Goal: Task Accomplishment & Management: Use online tool/utility

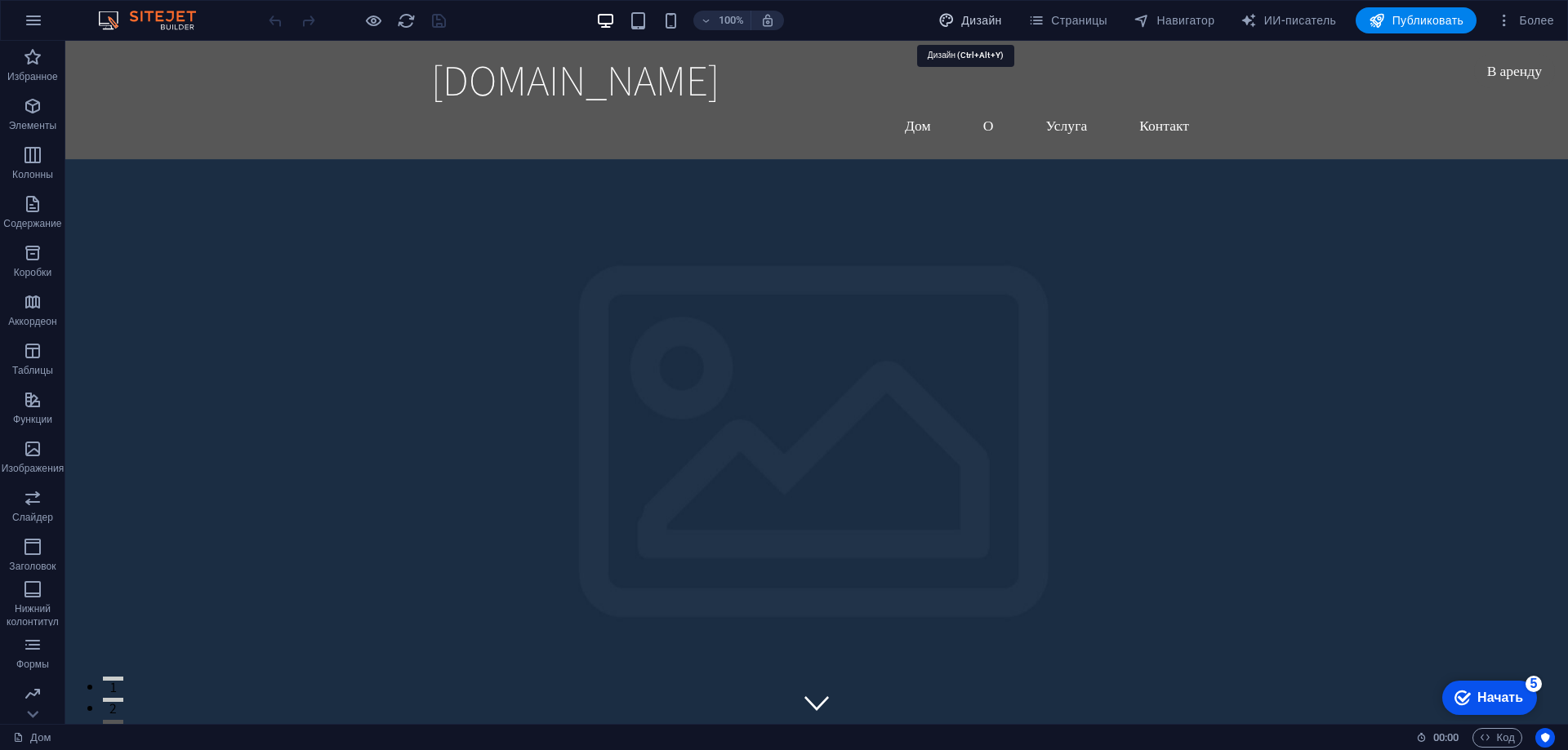
select select "rem"
select select "200"
select select "px"
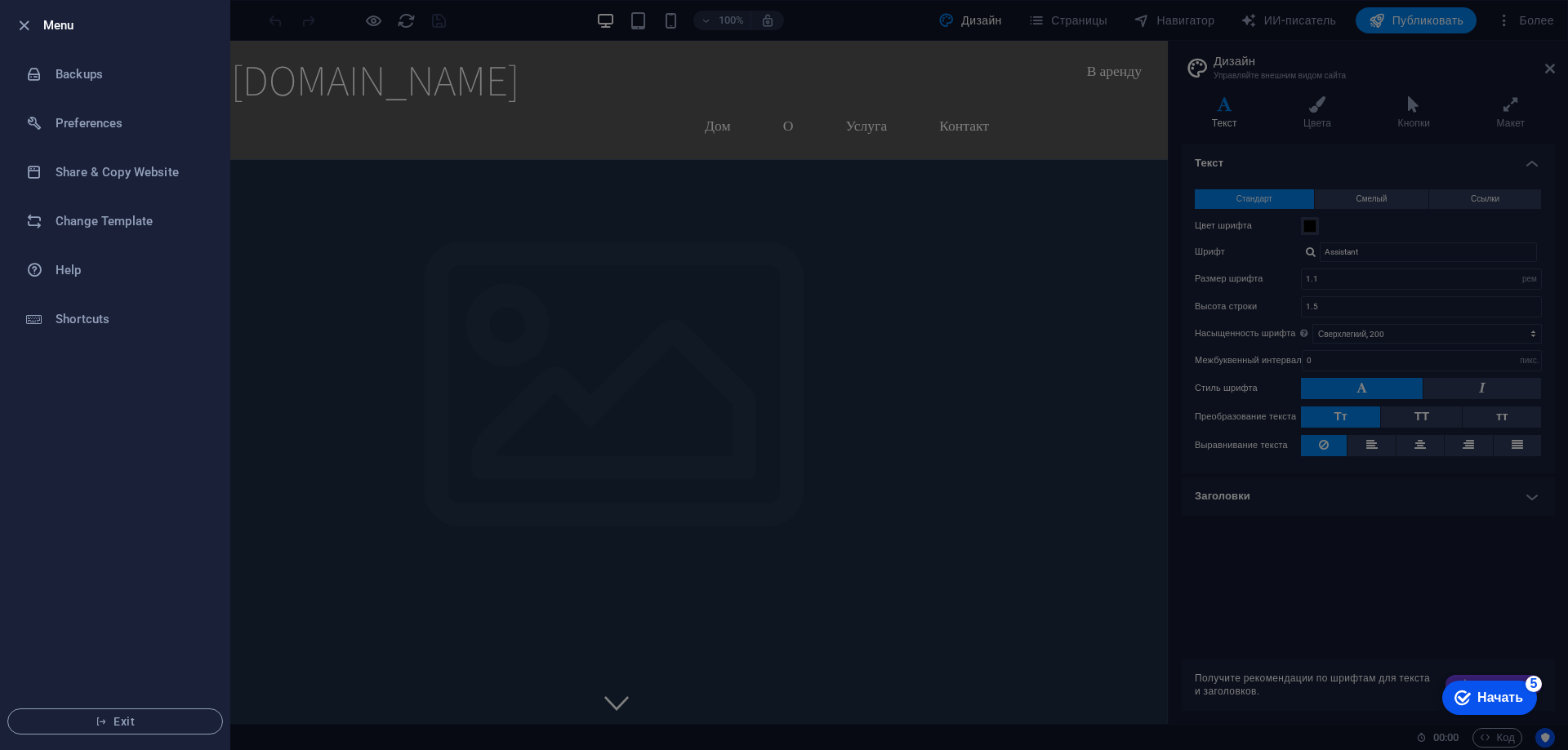
click at [567, 76] on div at bounding box center [784, 375] width 1568 height 750
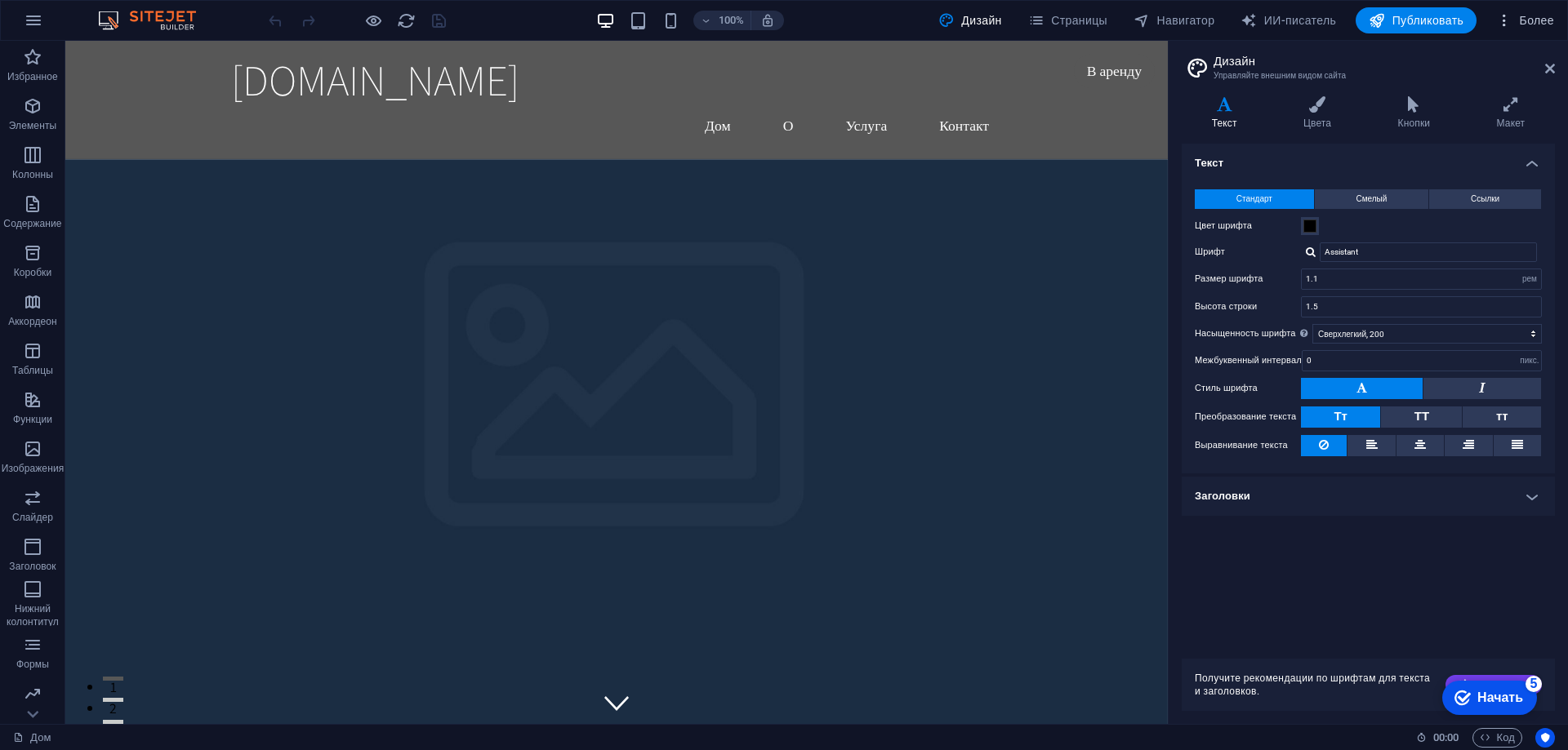
click at [0, 0] on span "Более" at bounding box center [0, 0] width 0 height 0
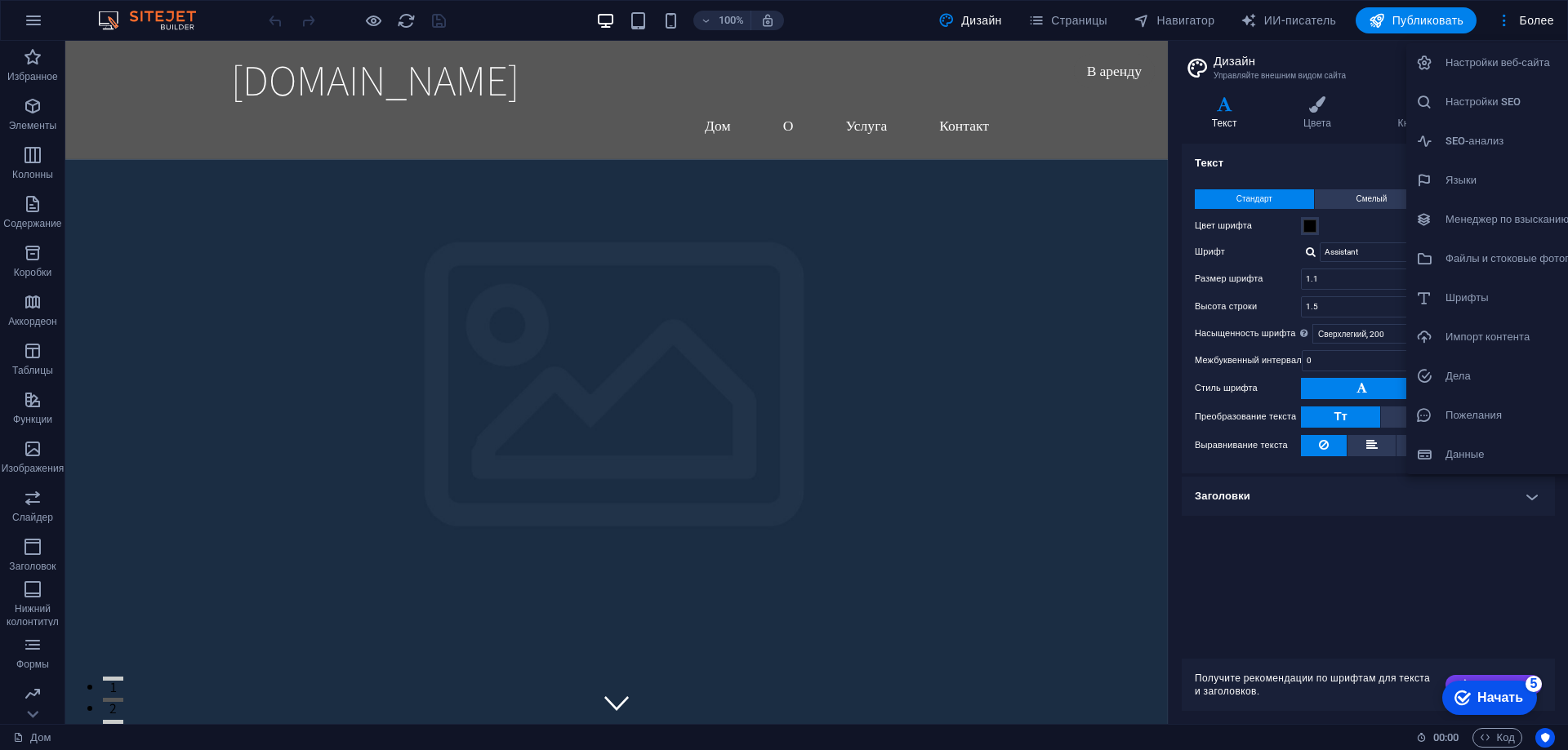
click at [723, 191] on div at bounding box center [784, 375] width 1568 height 750
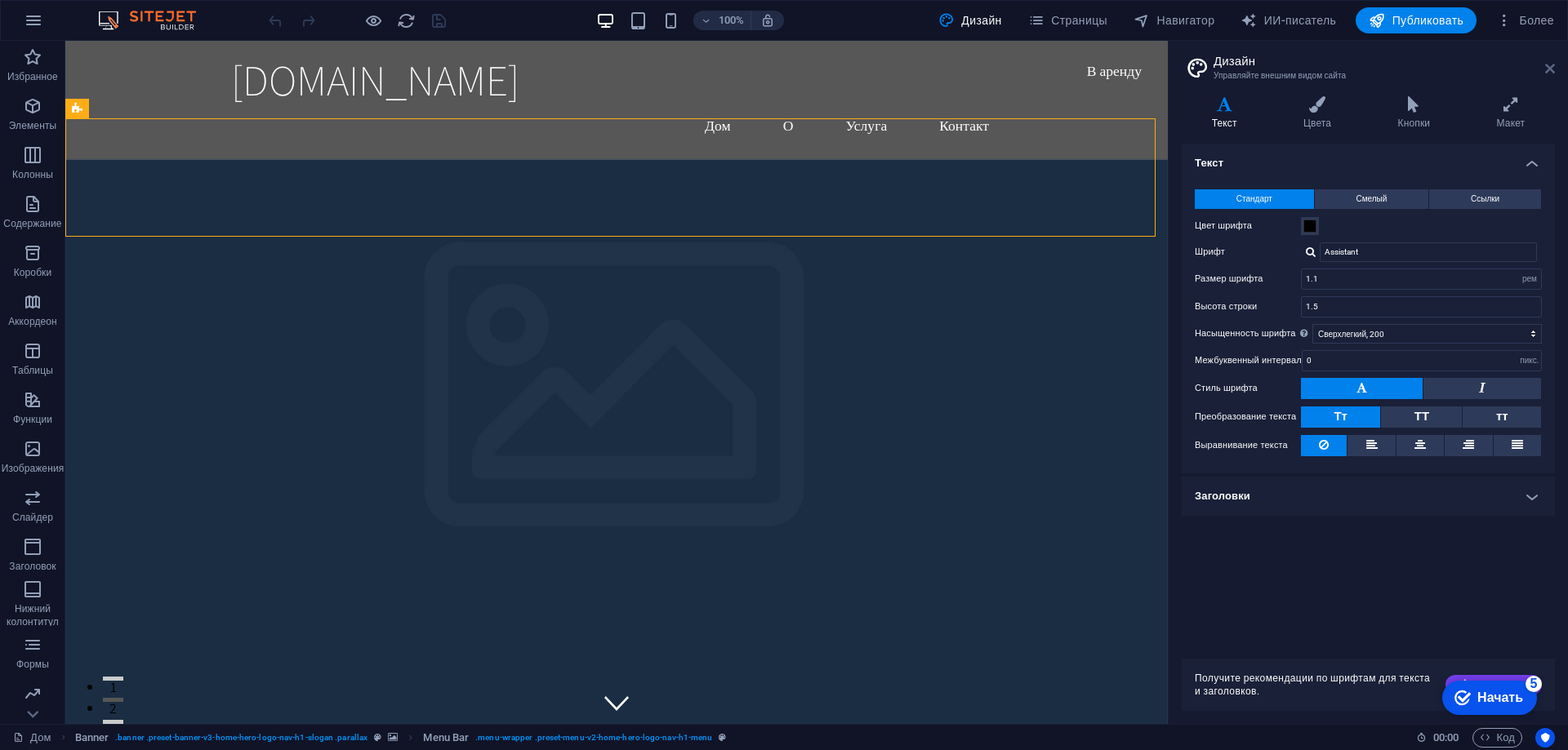
click at [1552, 69] on icon at bounding box center [1549, 68] width 9 height 13
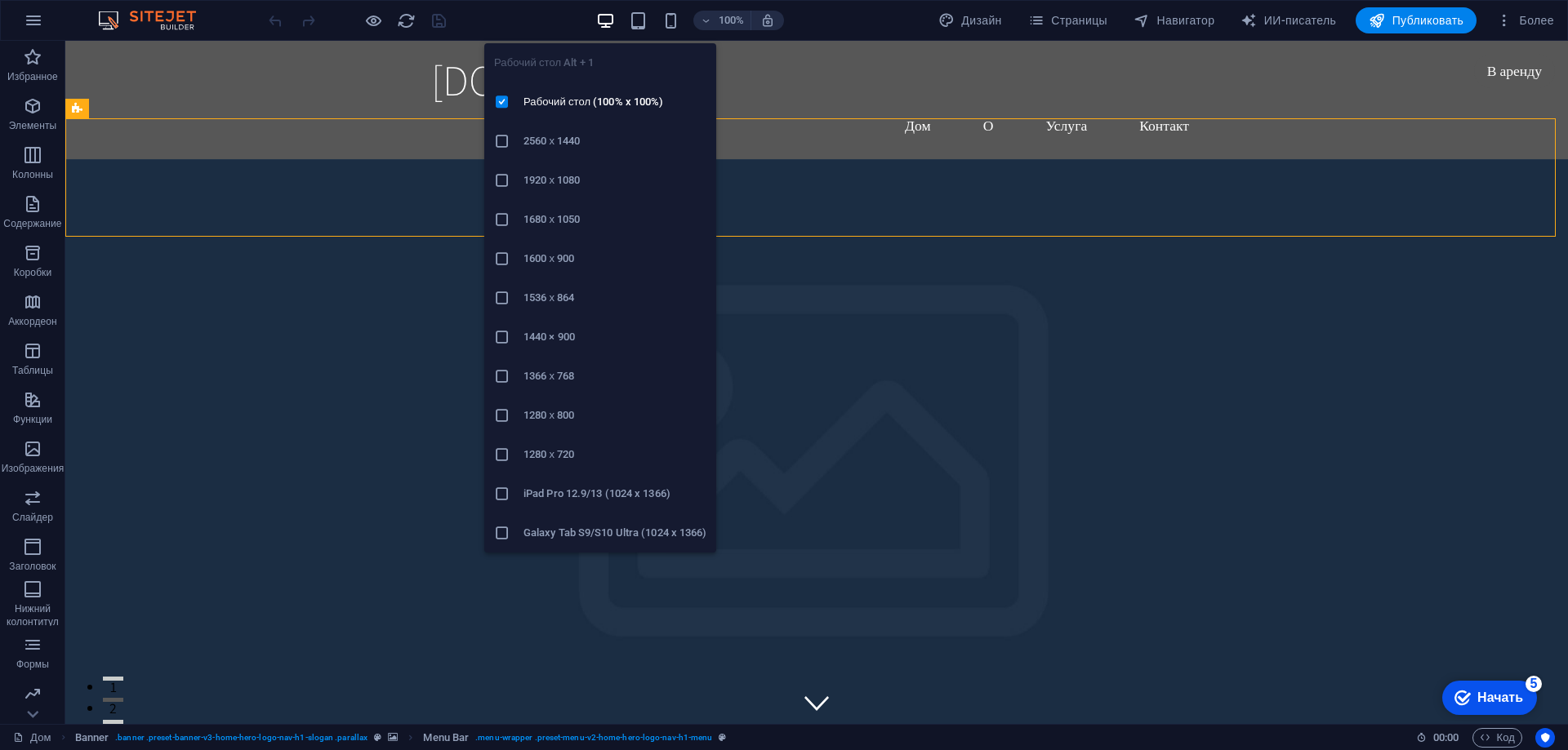
click at [587, 174] on h6 "1920 х 1080" at bounding box center [615, 180] width 183 height 20
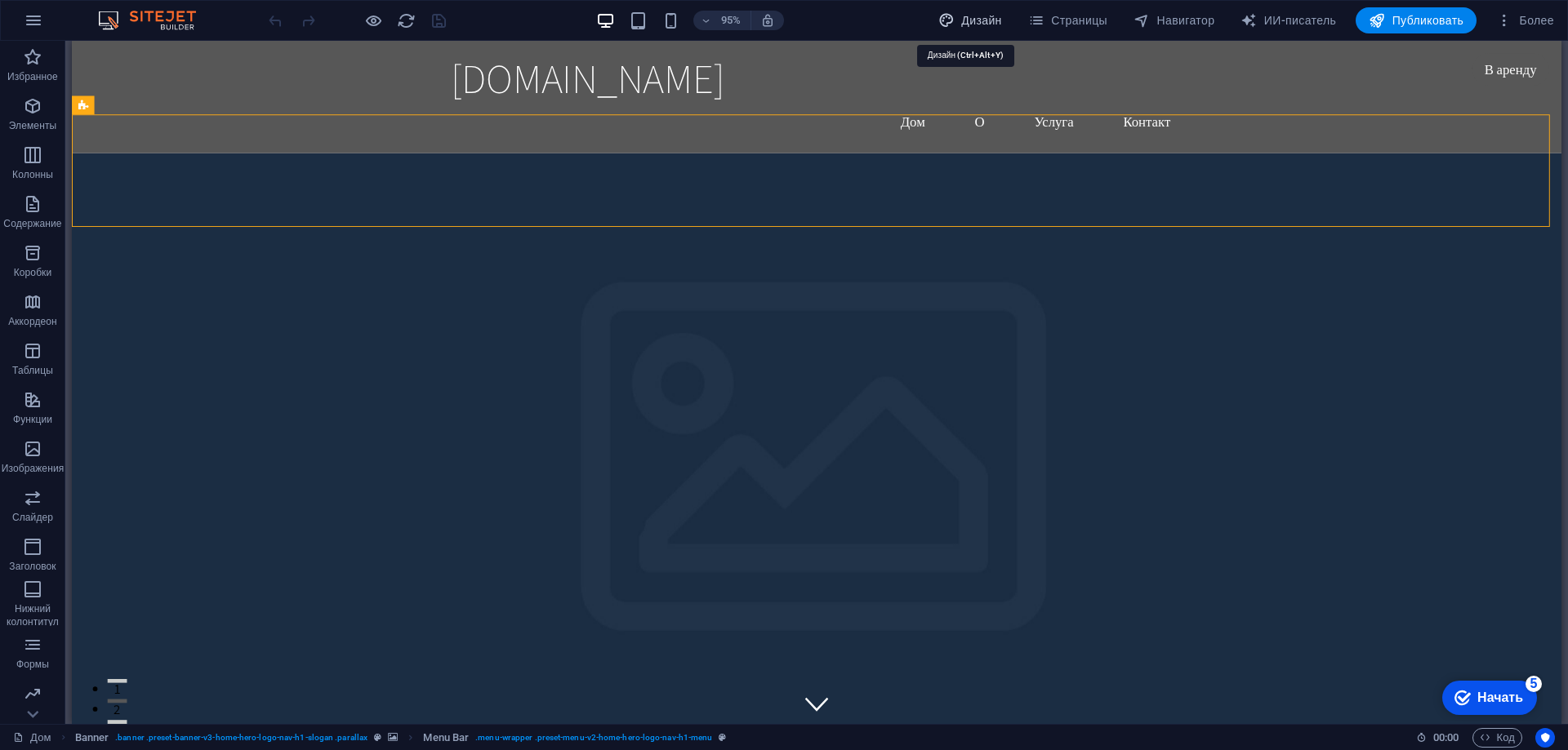
select select "rem"
select select "200"
select select "px"
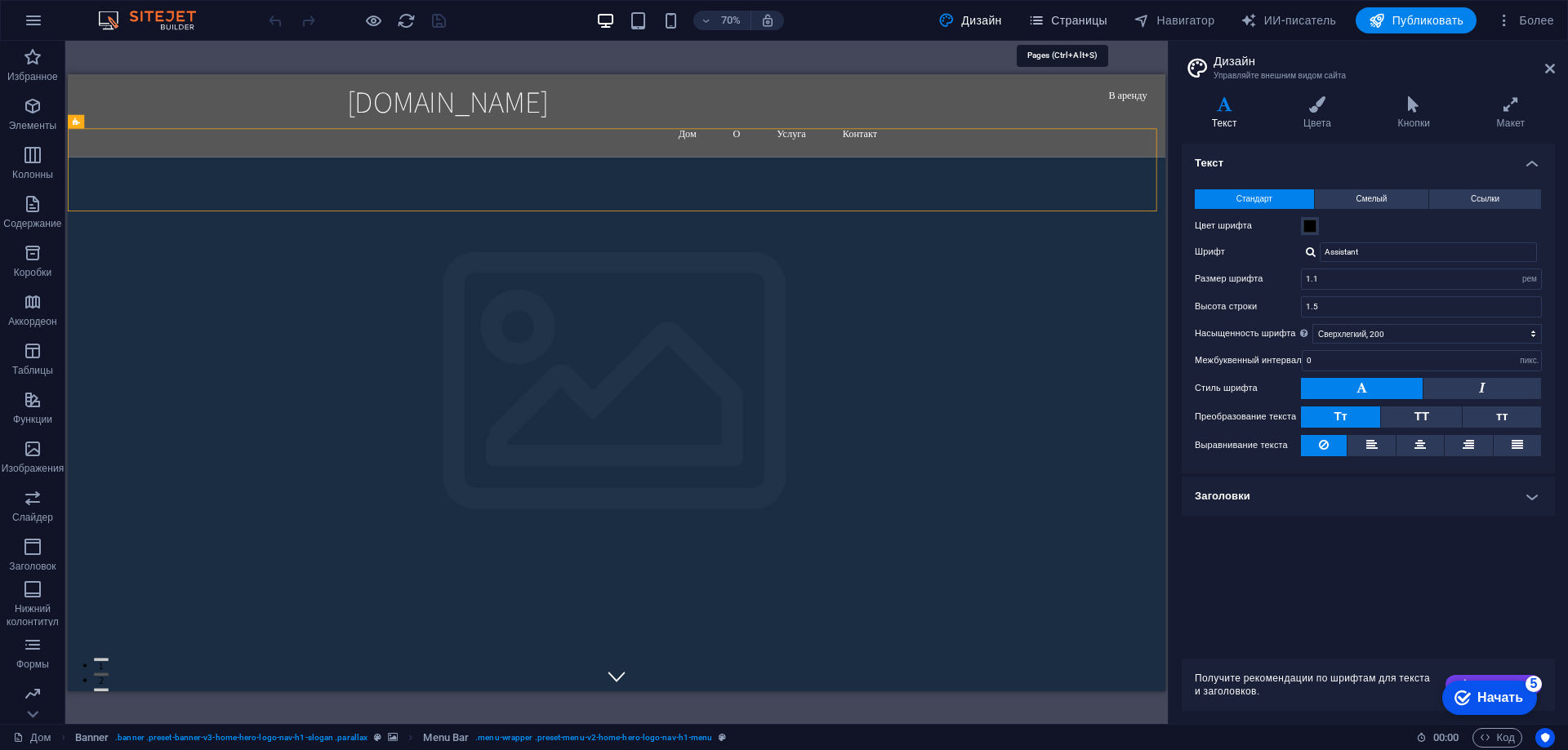
click at [0, 0] on span "Страницы" at bounding box center [0, 0] width 0 height 0
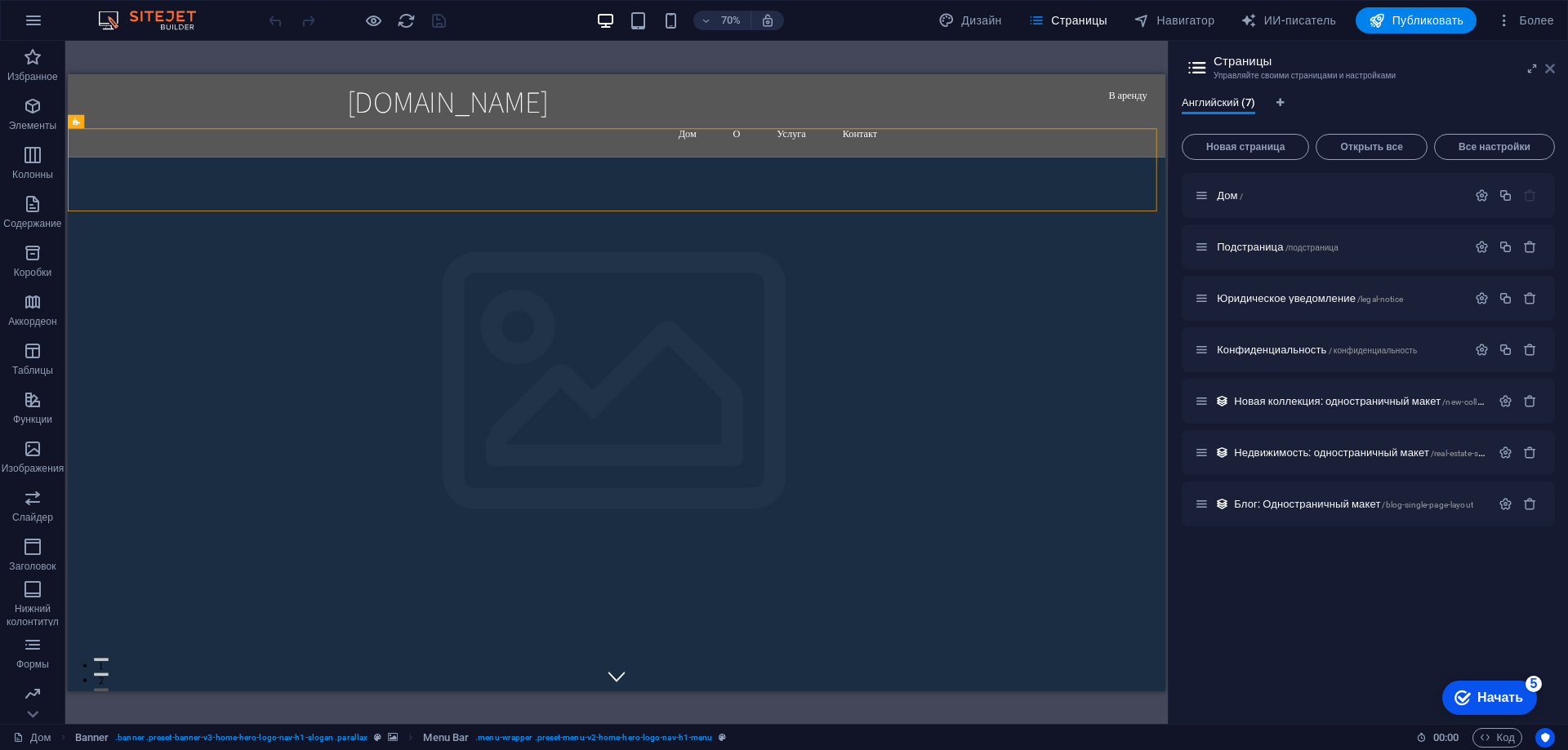
click at [1553, 63] on icon at bounding box center [1549, 68] width 9 height 13
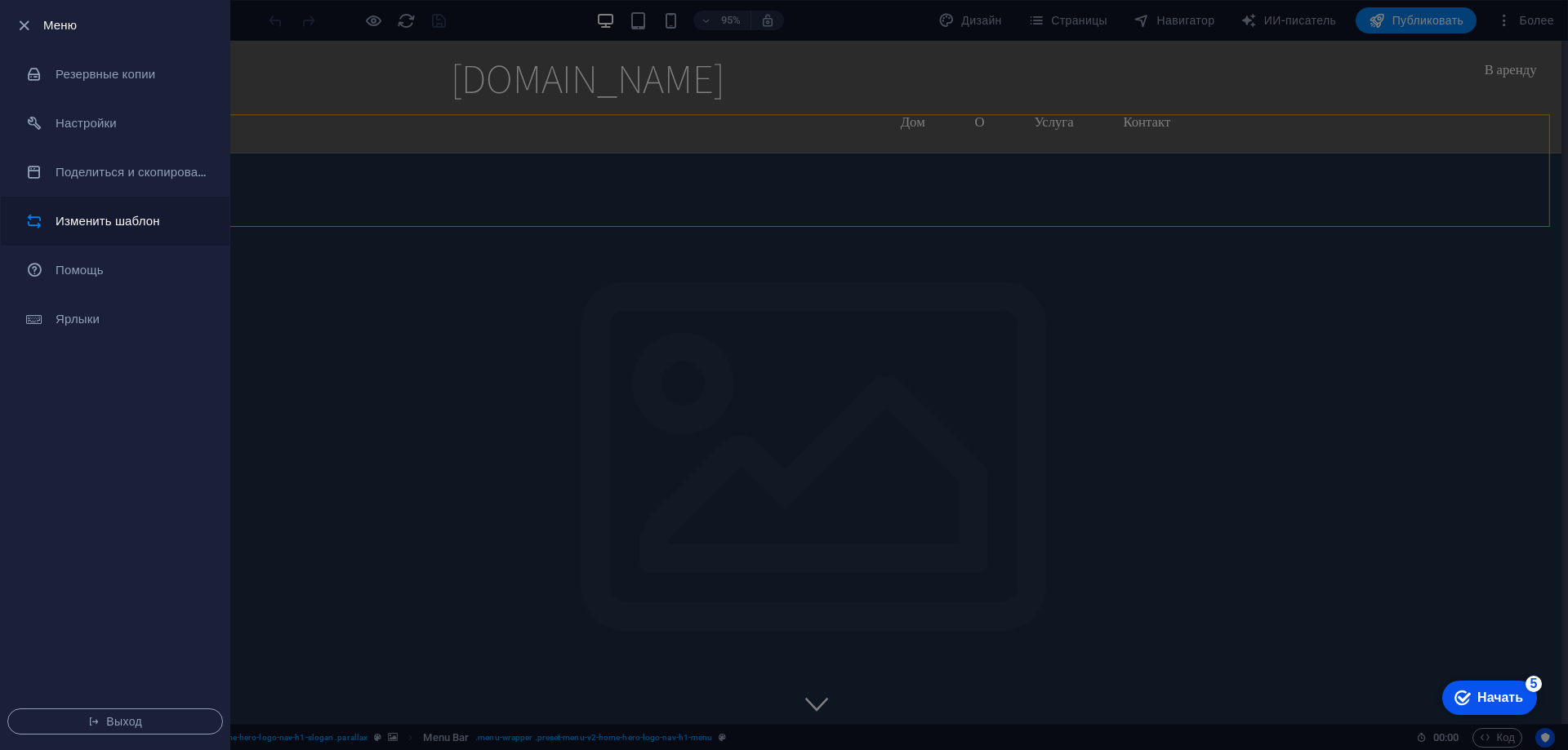
click at [140, 210] on li "Изменить шаблон" at bounding box center [115, 221] width 228 height 49
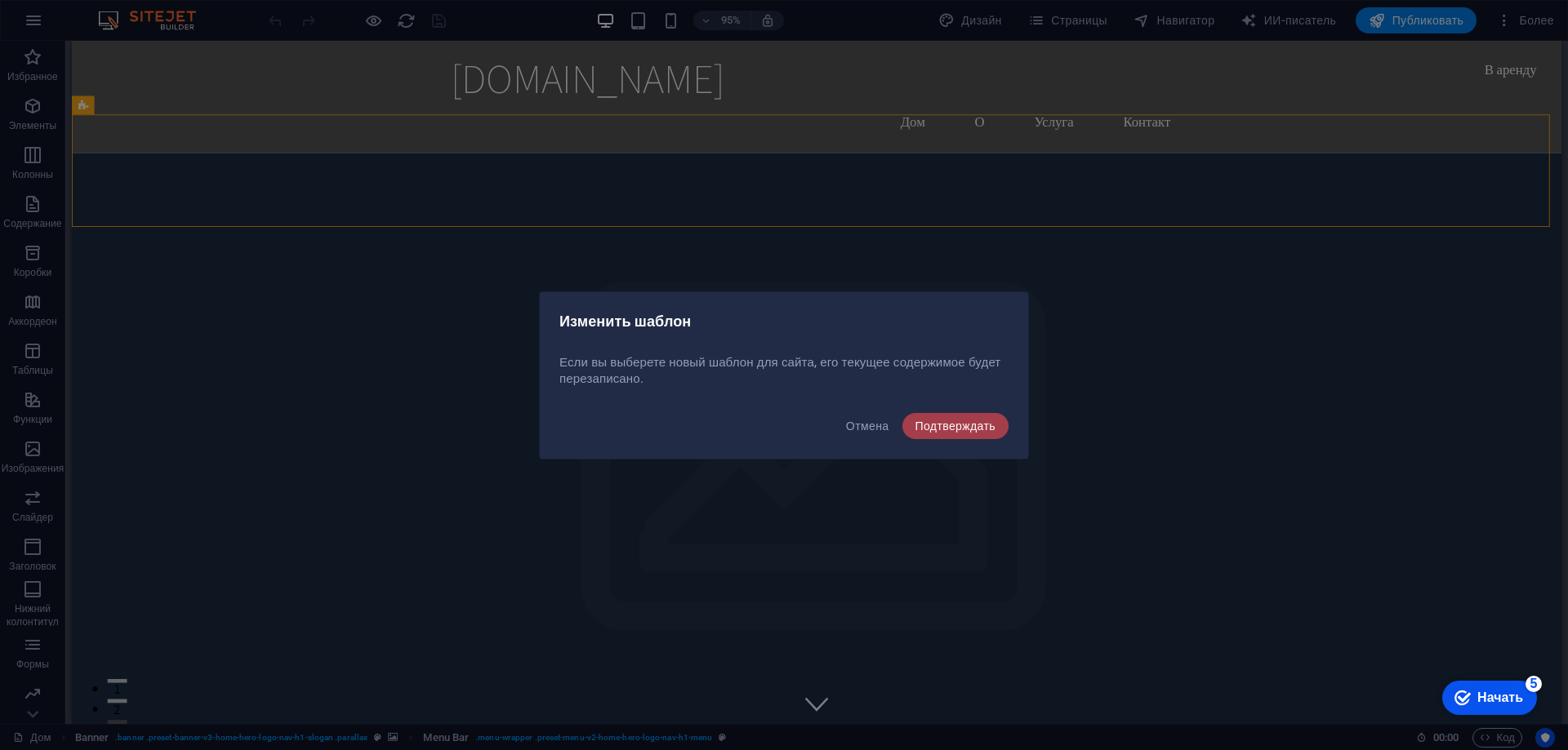
click at [945, 421] on font "Подтверждать" at bounding box center [956, 426] width 80 height 13
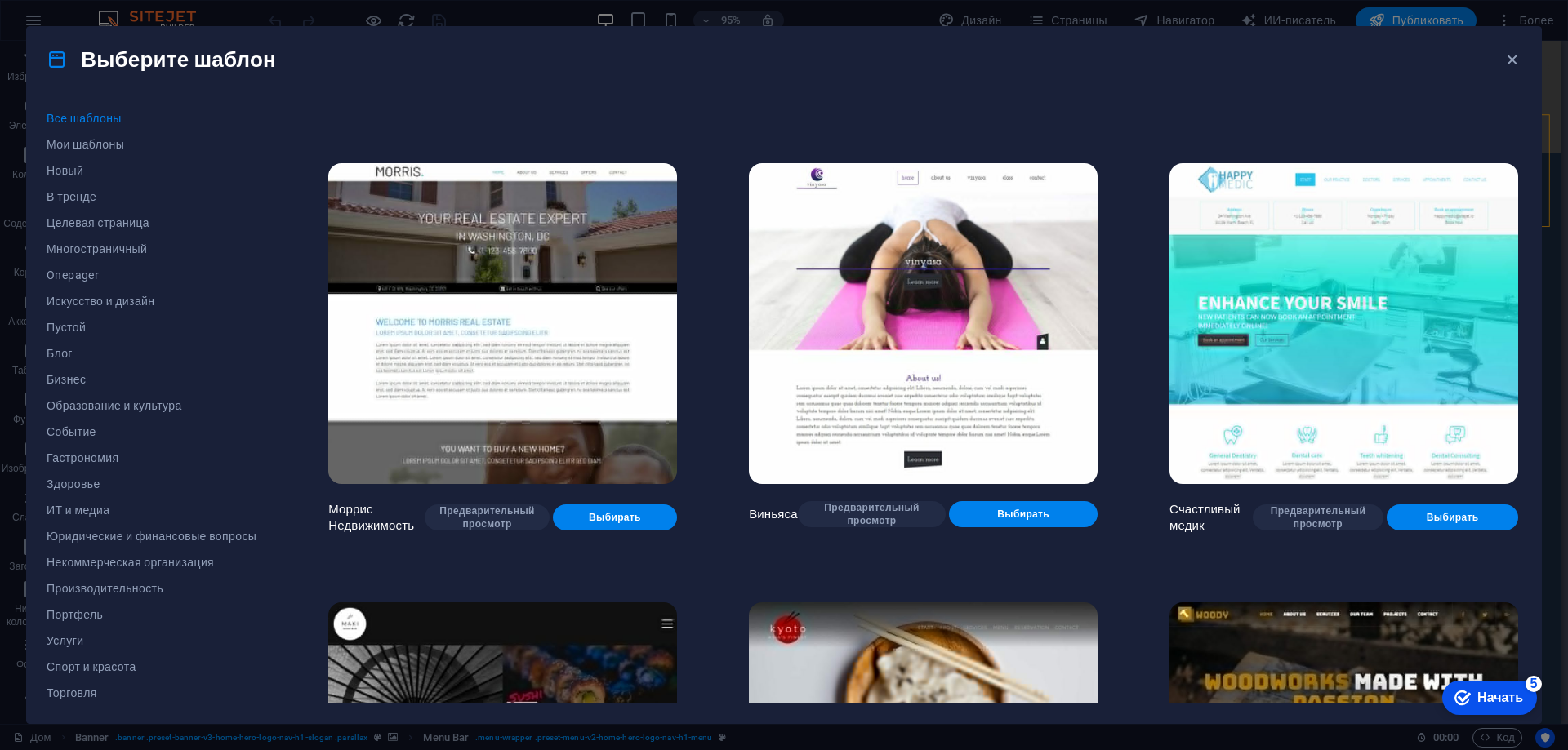
scroll to position [3021, 0]
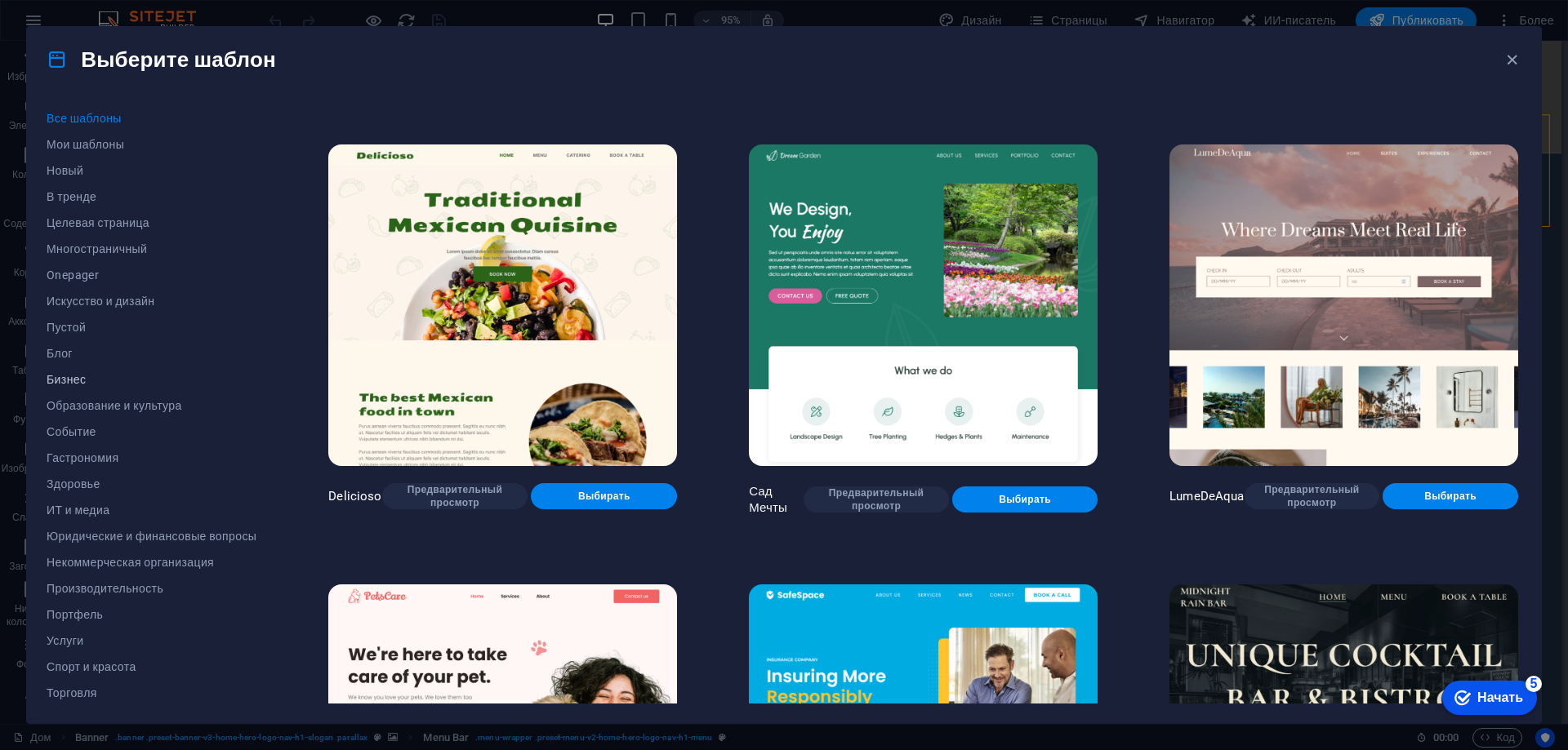
click at [58, 382] on font "Бизнес" at bounding box center [66, 379] width 39 height 13
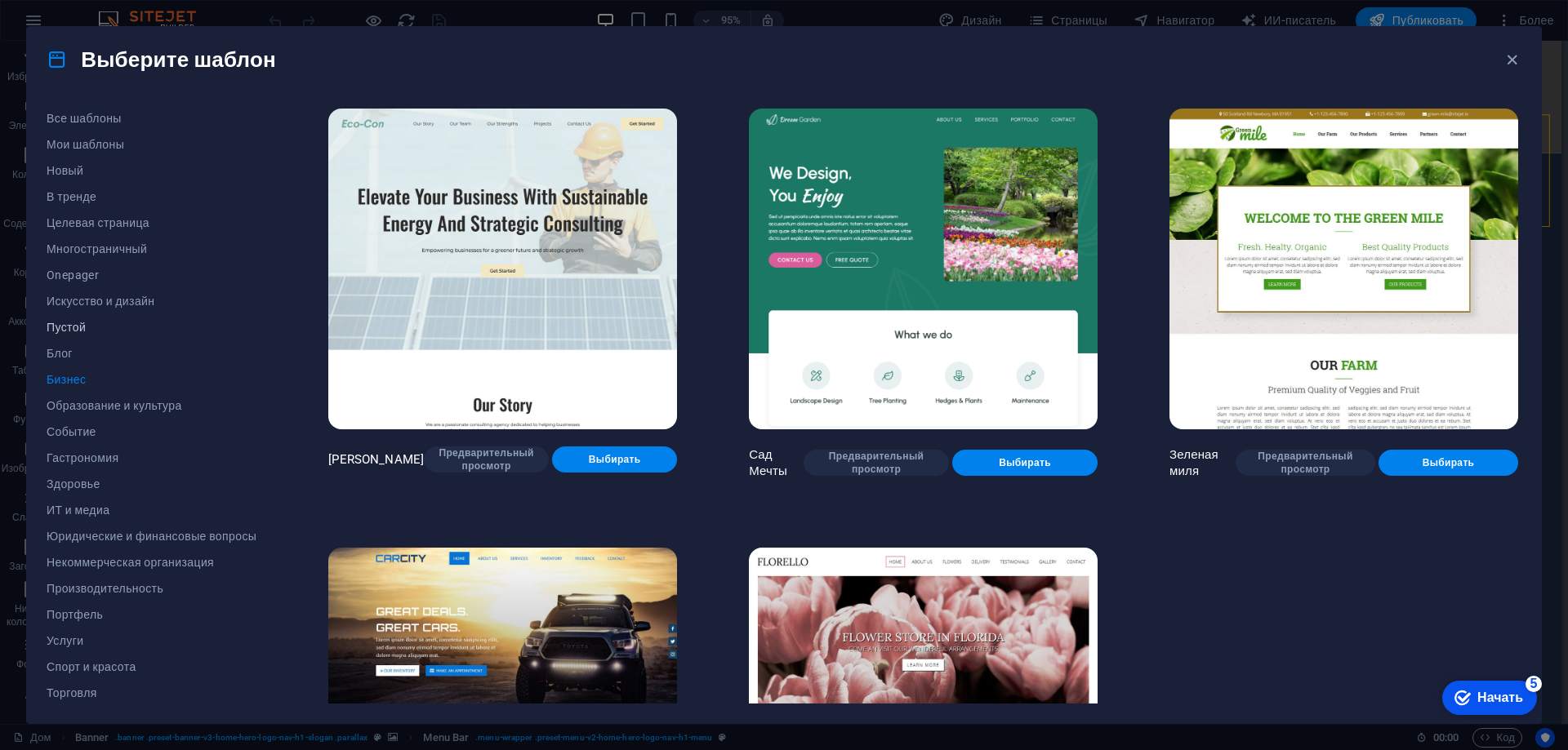
click at [80, 322] on font "Пустой" at bounding box center [66, 327] width 39 height 13
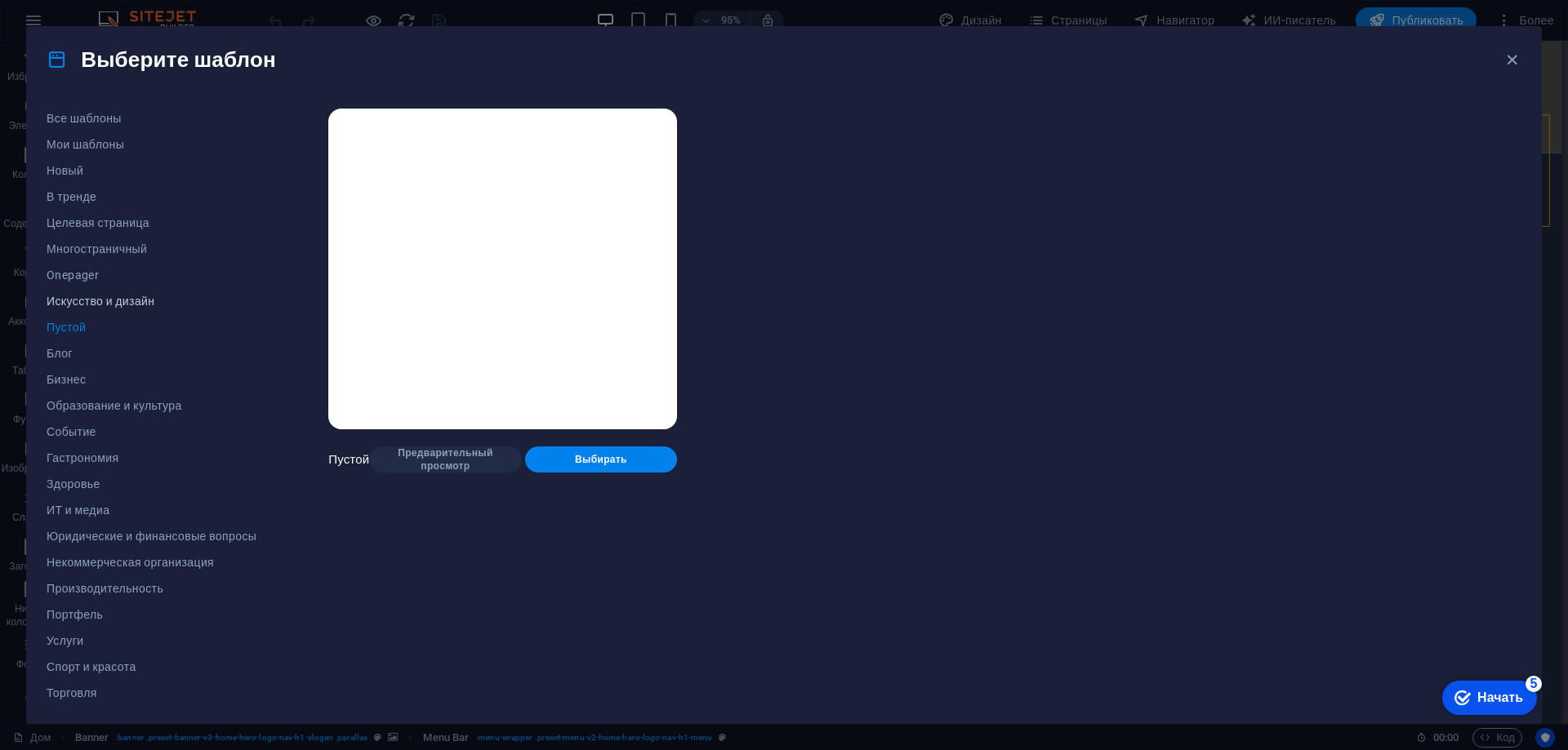
click at [89, 304] on font "Искусство и дизайн" at bounding box center [100, 301] width 108 height 13
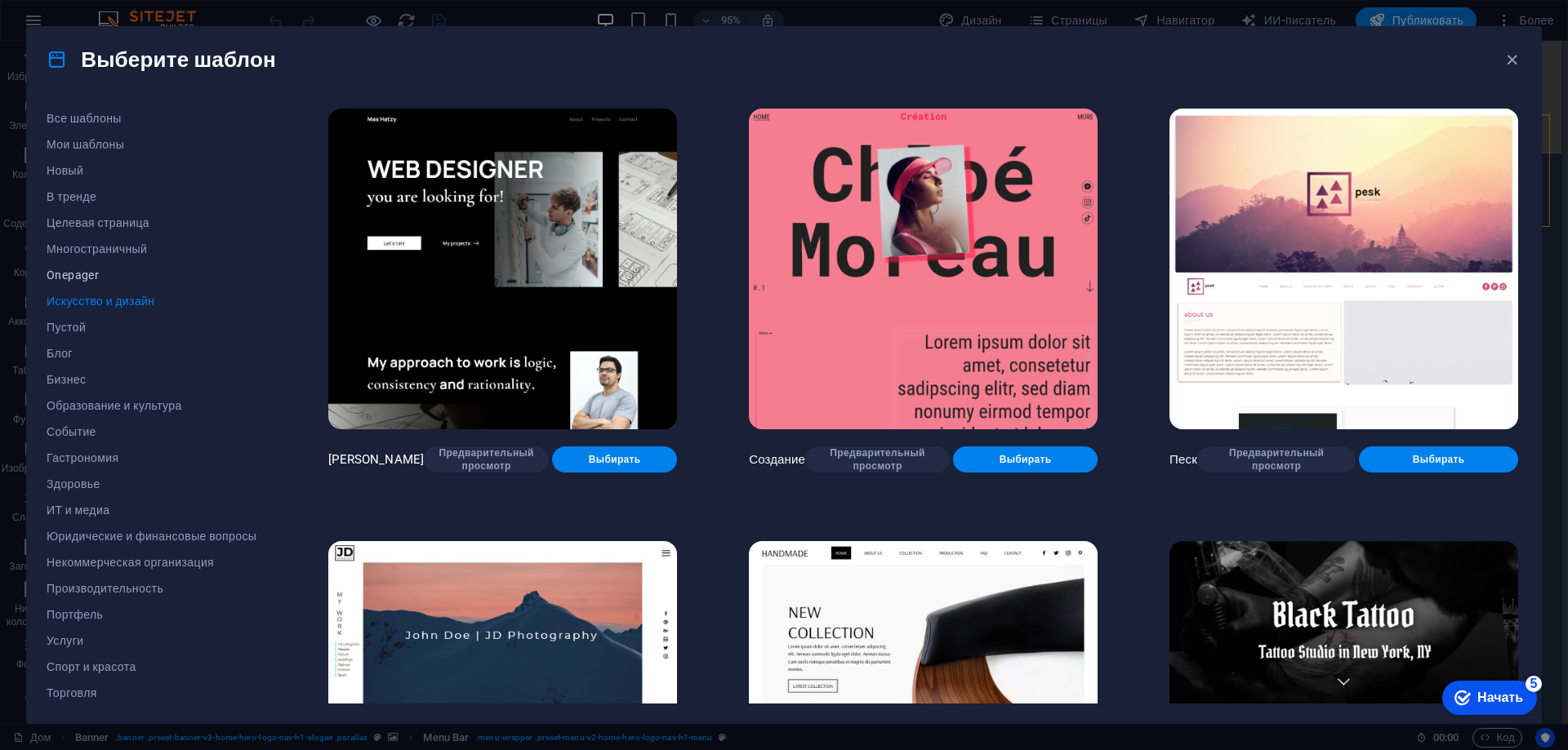
click at [86, 278] on font "Onepager" at bounding box center [72, 275] width 52 height 13
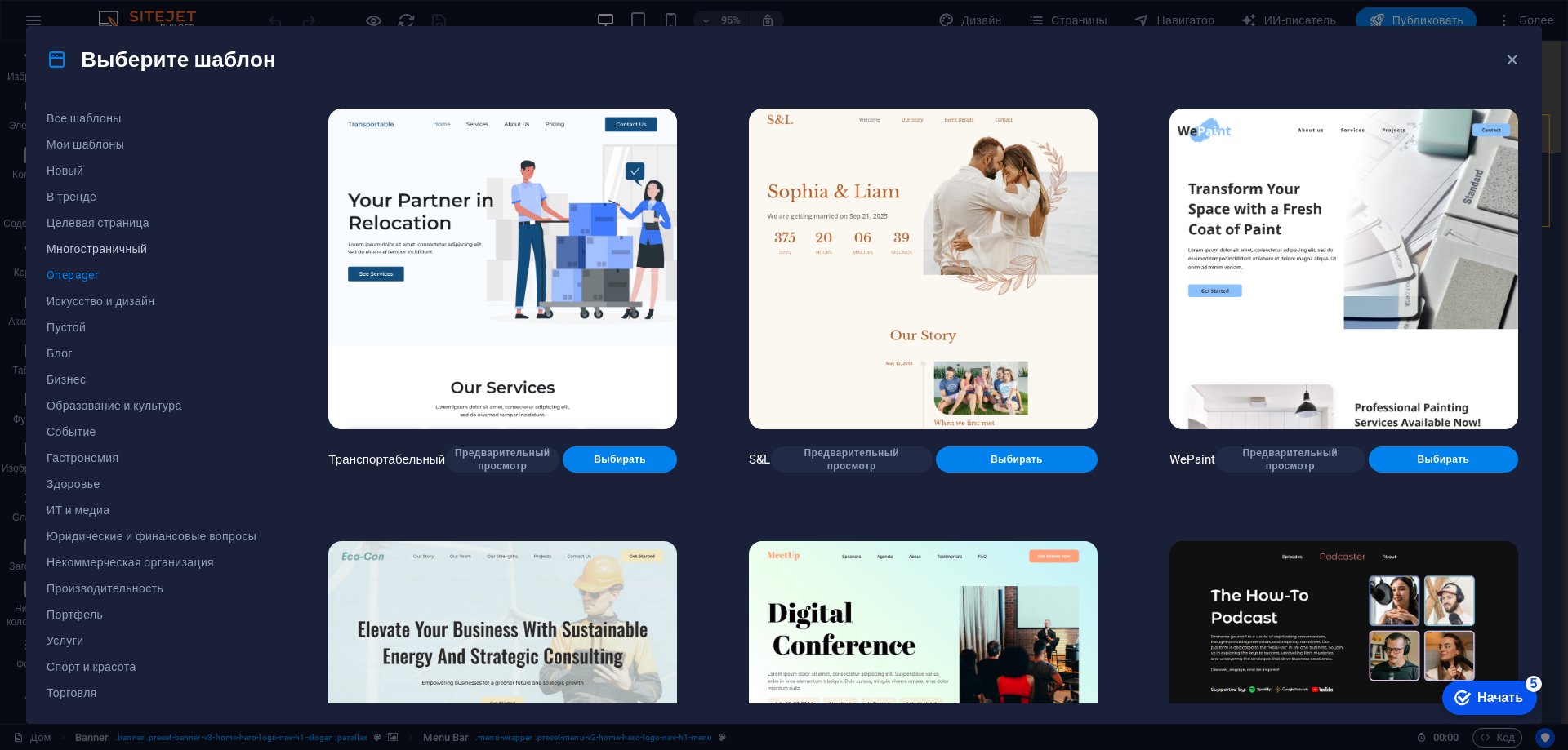
click at [89, 254] on font "Многостраничный" at bounding box center [96, 248] width 100 height 13
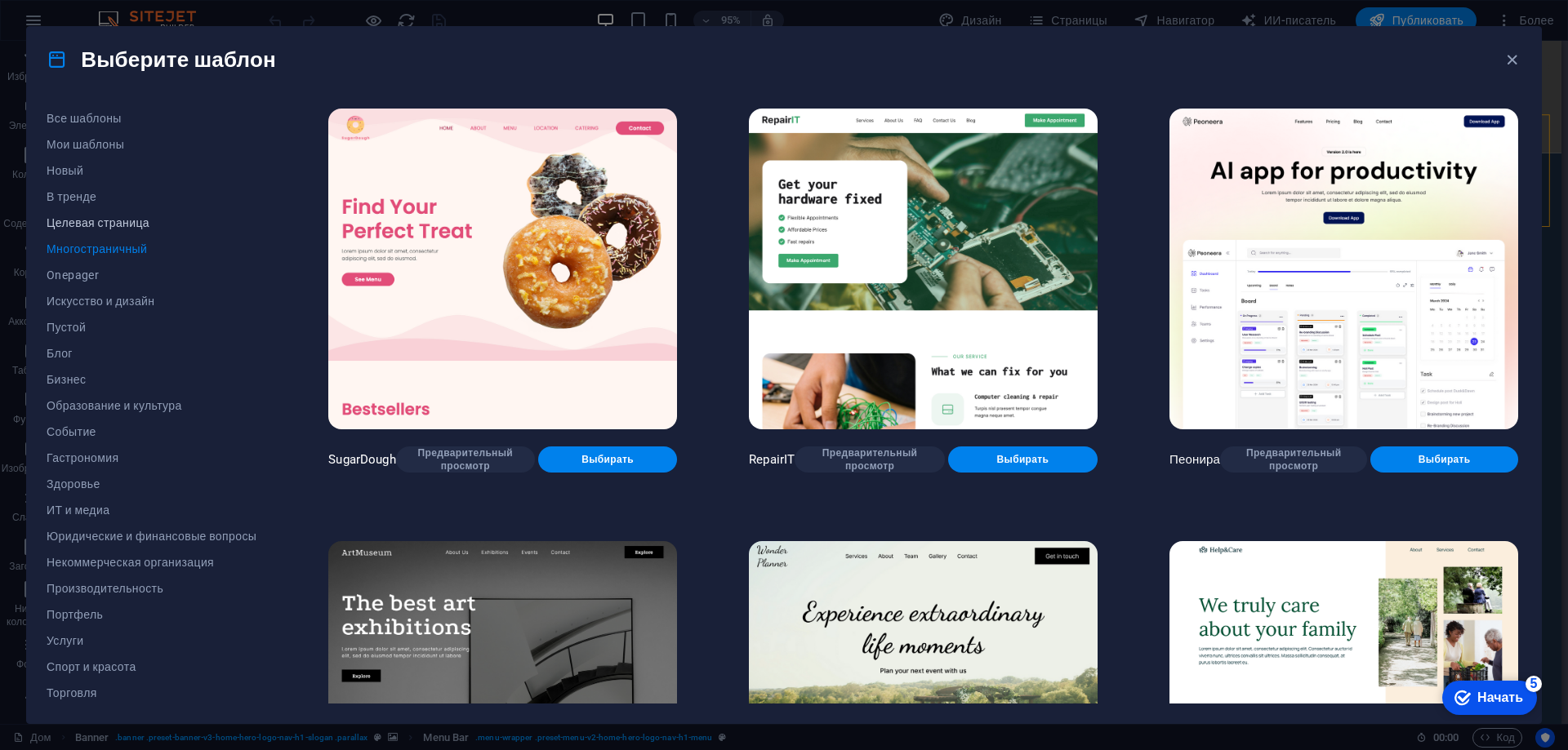
click at [111, 219] on font "Целевая страница" at bounding box center [98, 222] width 103 height 13
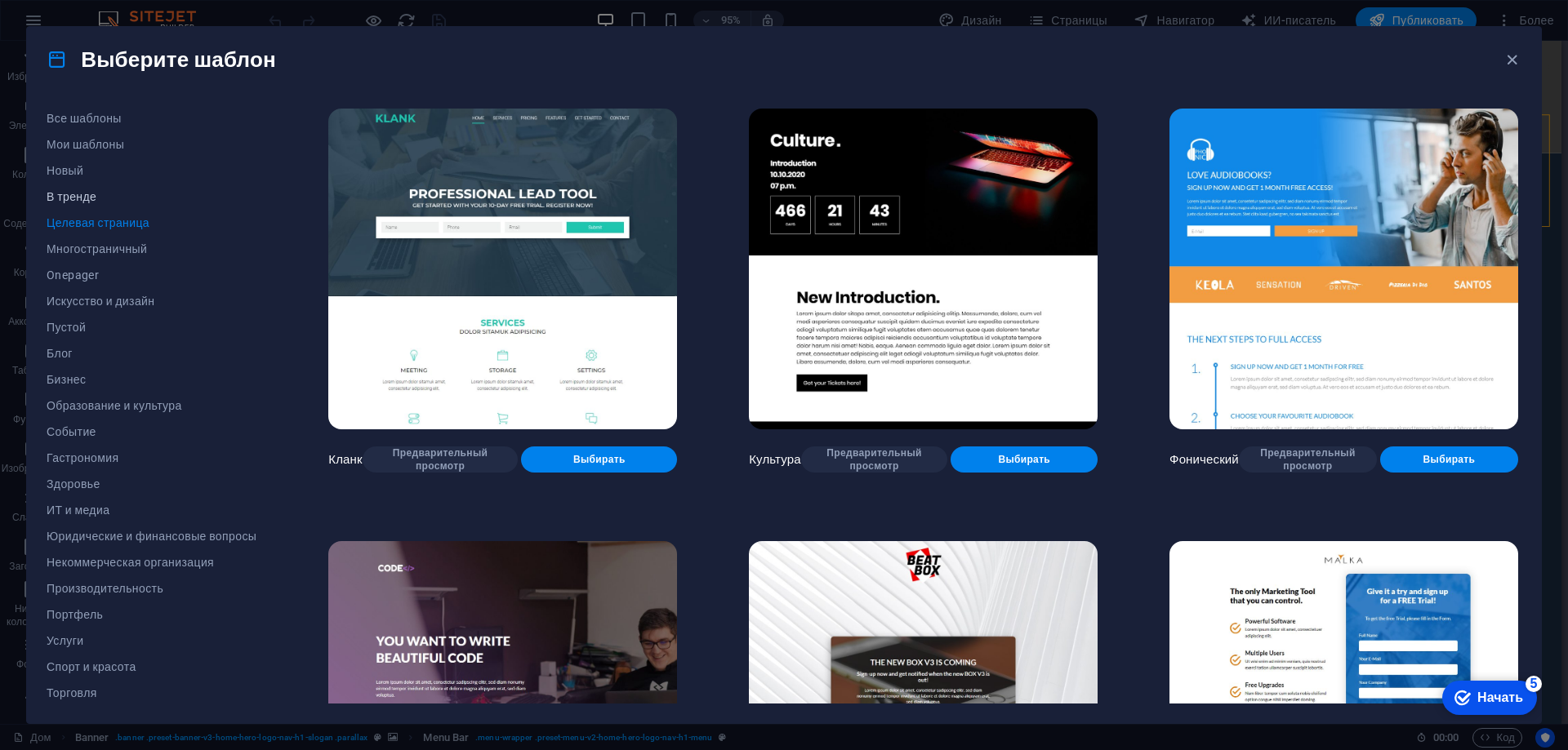
click at [99, 200] on span "В тренде" at bounding box center [151, 196] width 210 height 13
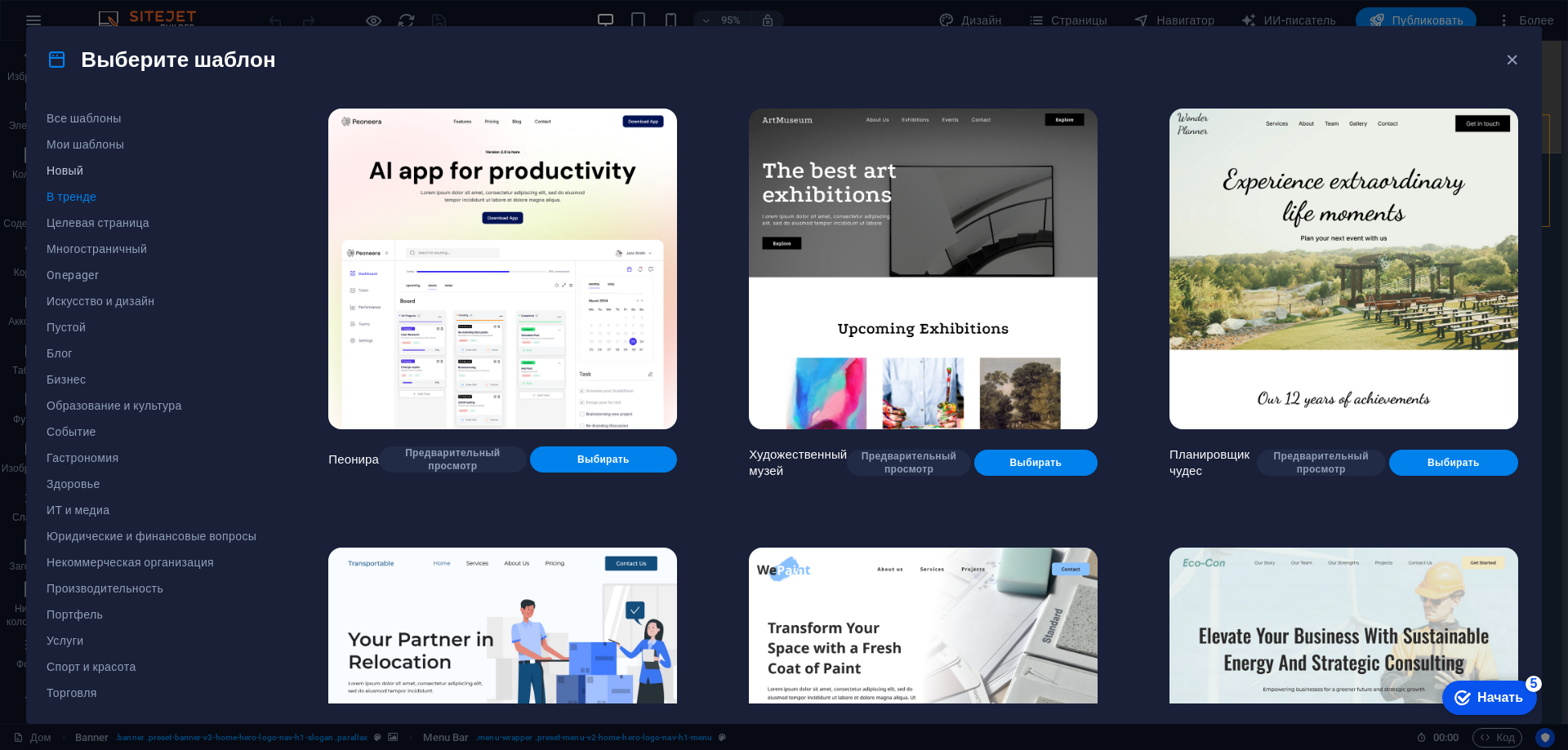
click at [88, 176] on span "Новый" at bounding box center [151, 170] width 210 height 13
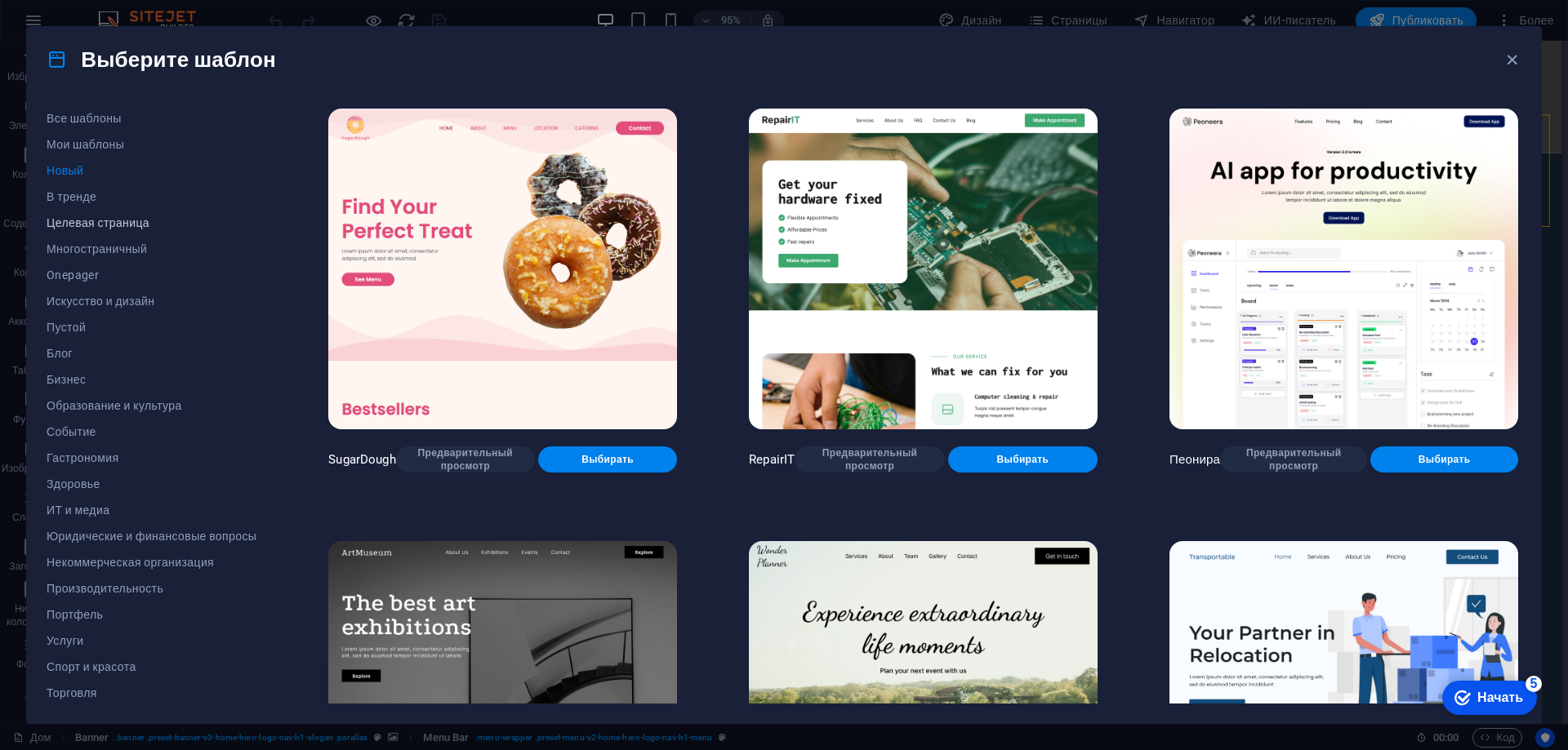
click at [110, 227] on font "Целевая страница" at bounding box center [98, 222] width 103 height 13
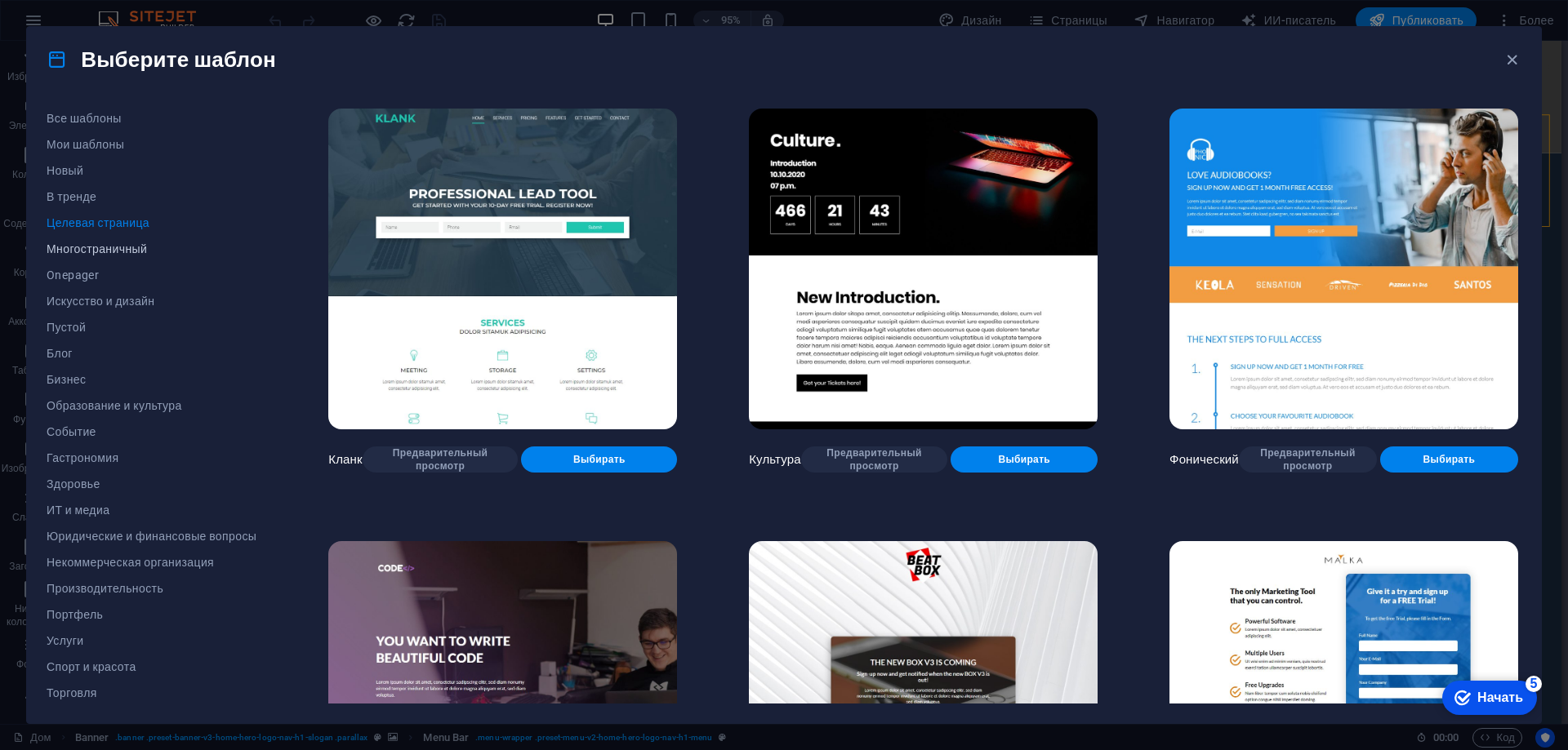
click at [98, 251] on font "Многостраничный" at bounding box center [96, 248] width 100 height 13
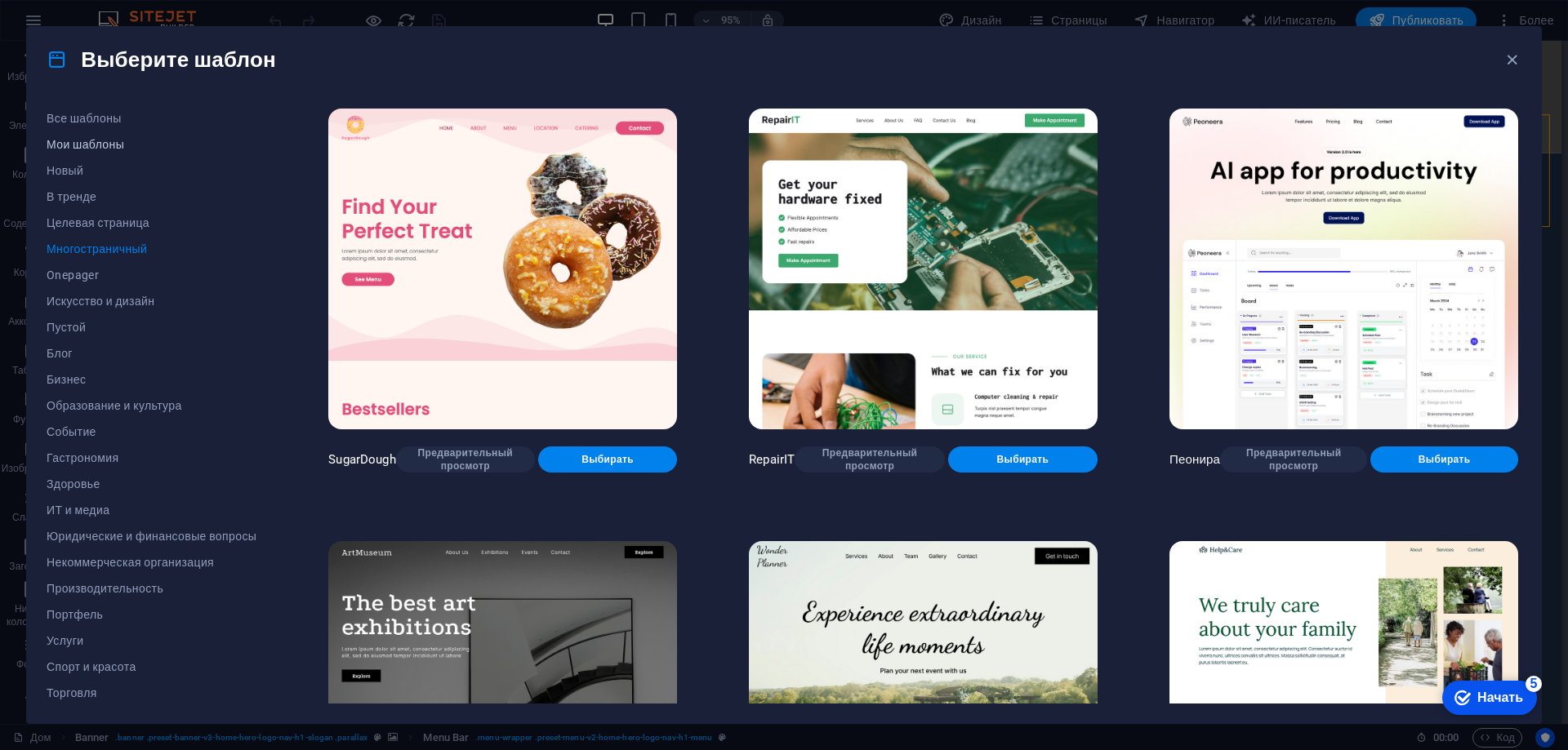
click at [83, 145] on font "Мои шаблоны" at bounding box center [85, 144] width 78 height 13
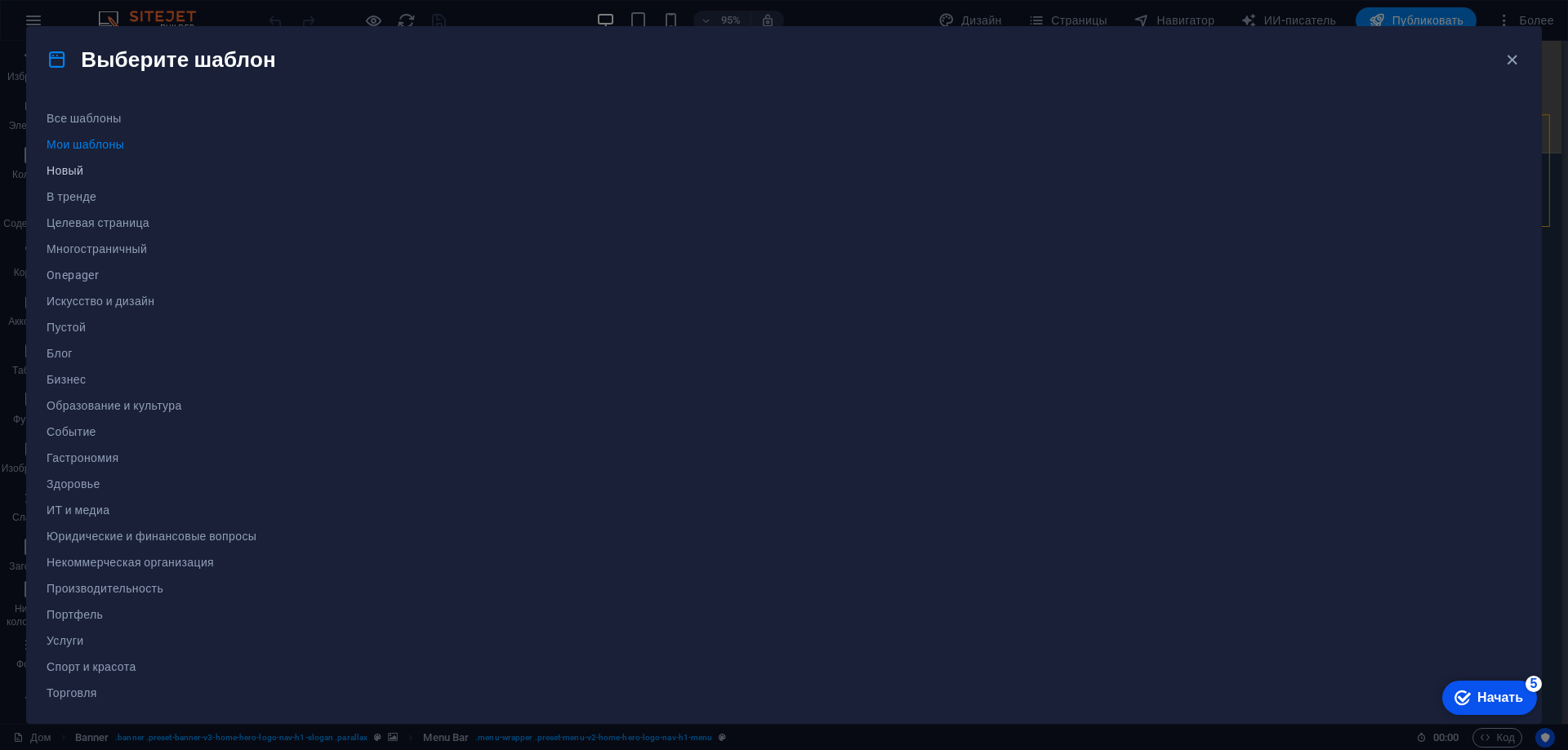
click at [72, 167] on font "Новый" at bounding box center [64, 170] width 37 height 13
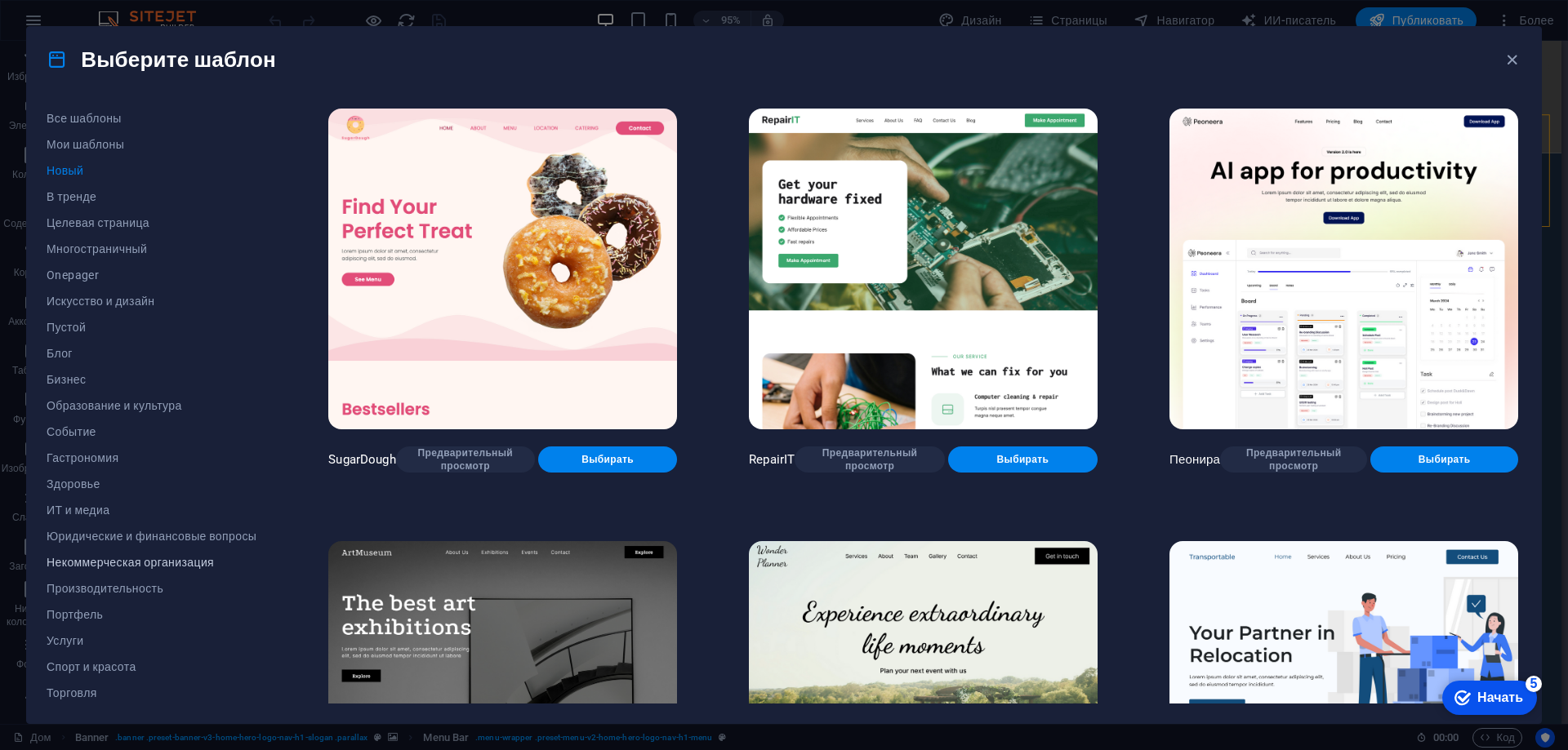
click at [138, 564] on font "Некоммерческая организация" at bounding box center [130, 562] width 168 height 13
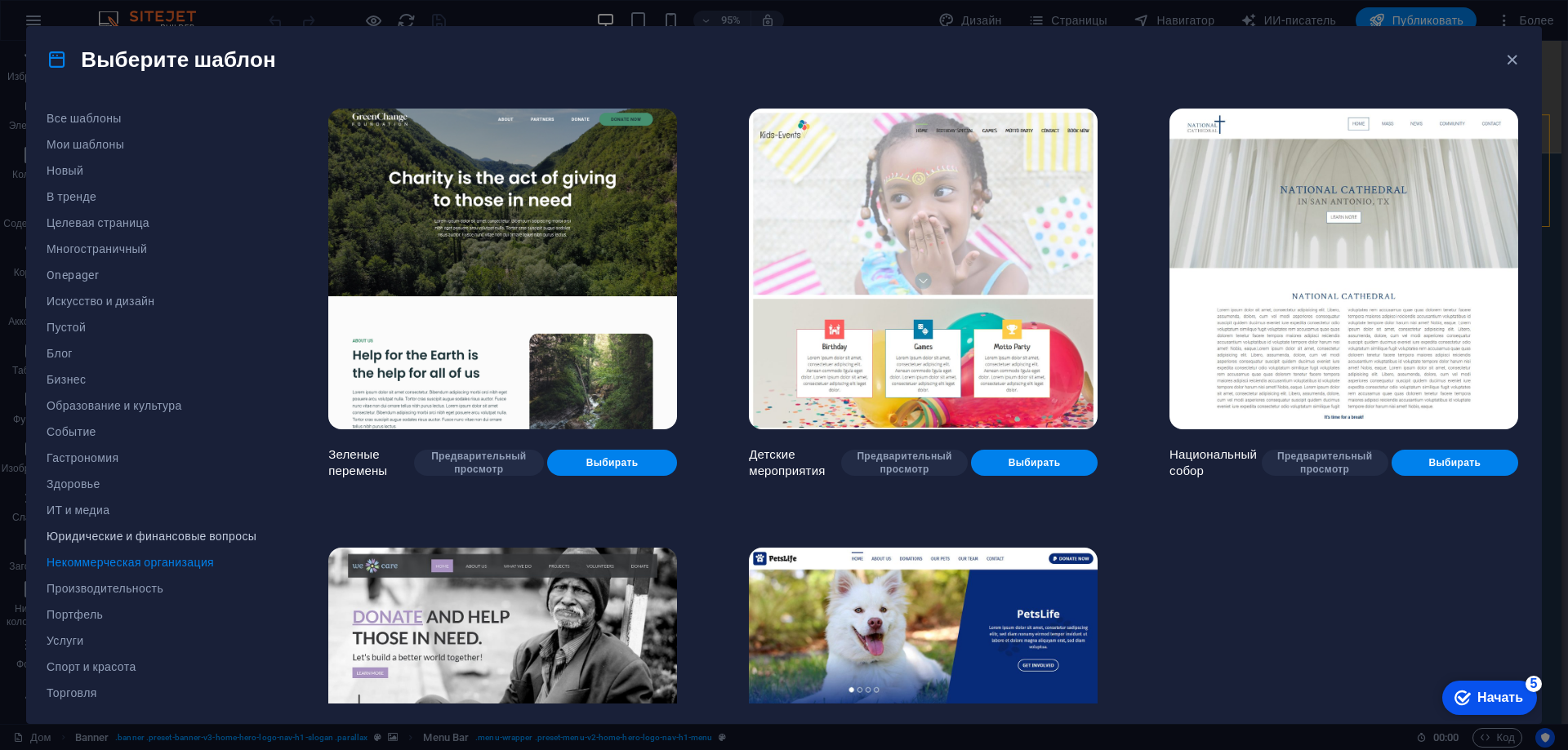
click at [142, 541] on font "Юридические и финансовые вопросы" at bounding box center [151, 535] width 210 height 13
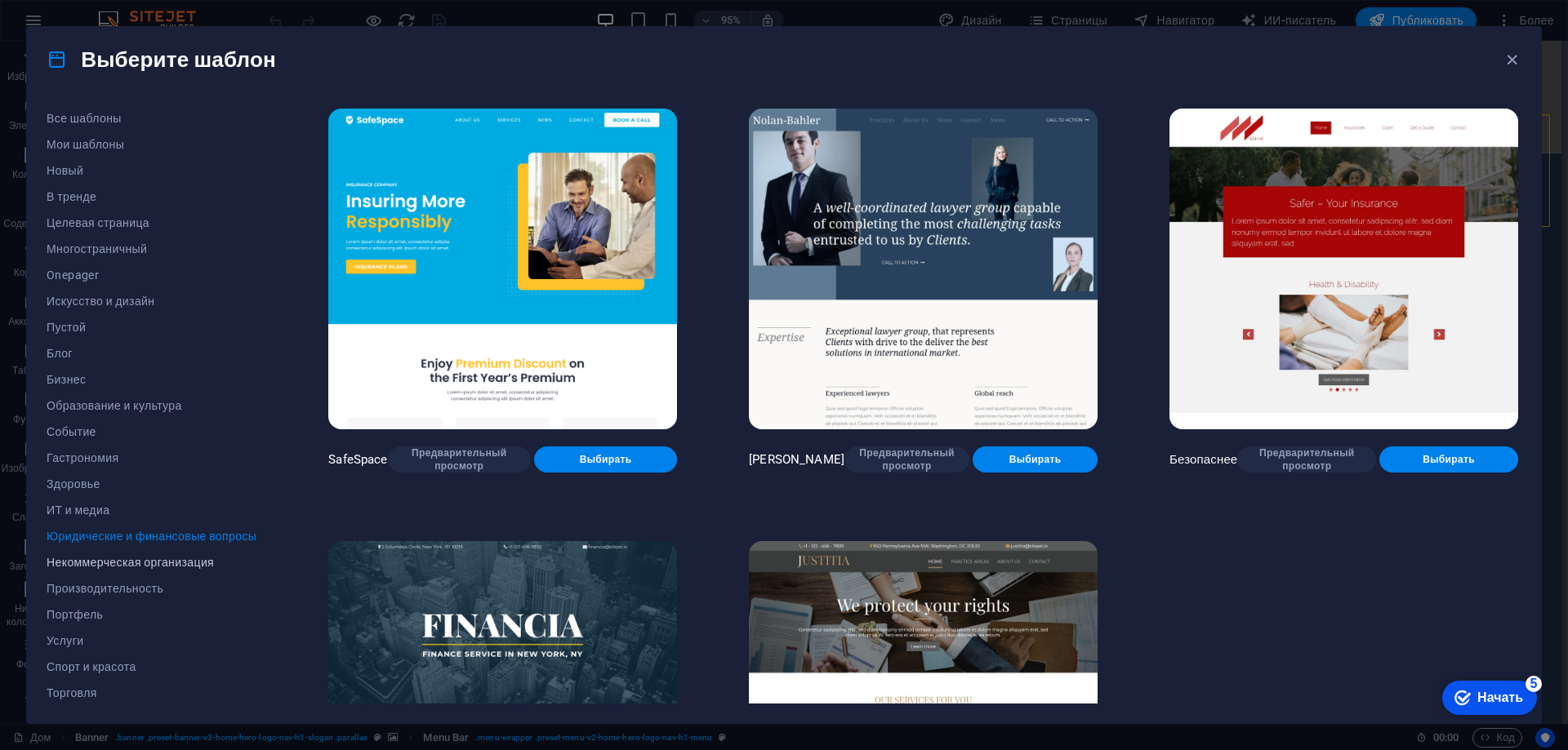
click at [134, 558] on font "Некоммерческая организация" at bounding box center [130, 562] width 168 height 13
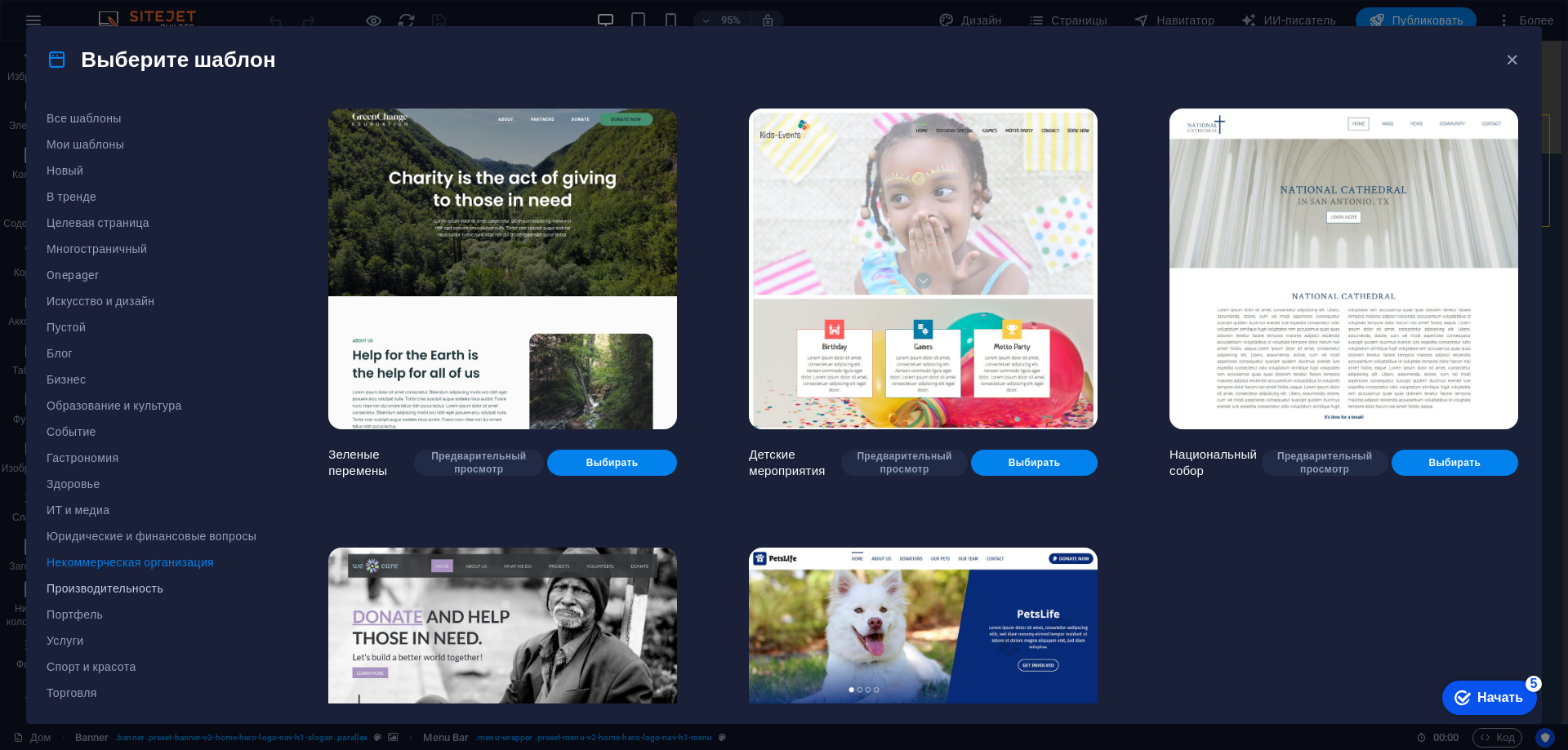
click at [112, 594] on font "Производительность" at bounding box center [104, 588] width 116 height 13
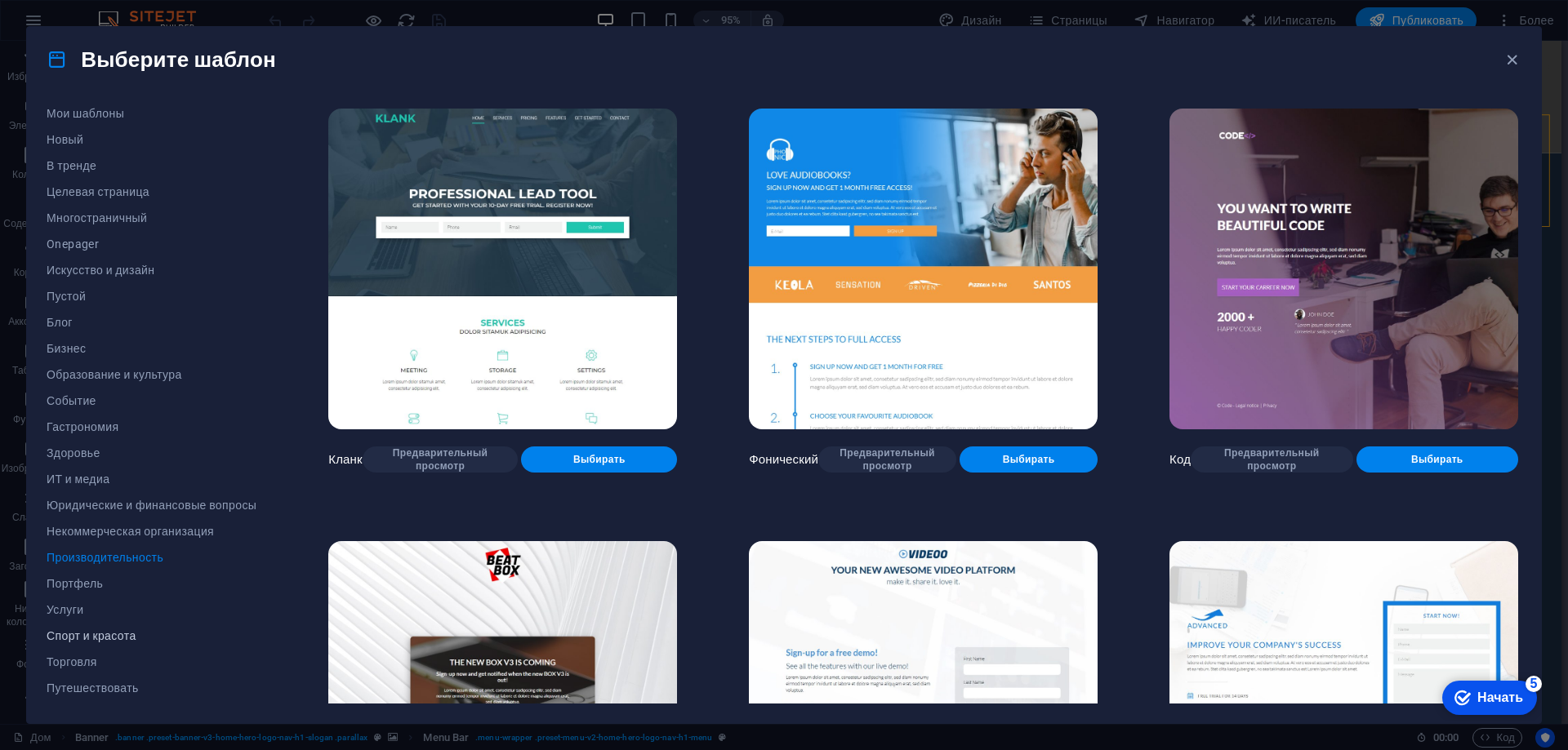
scroll to position [55, 0]
click at [74, 592] on font "Услуги" at bounding box center [64, 586] width 37 height 13
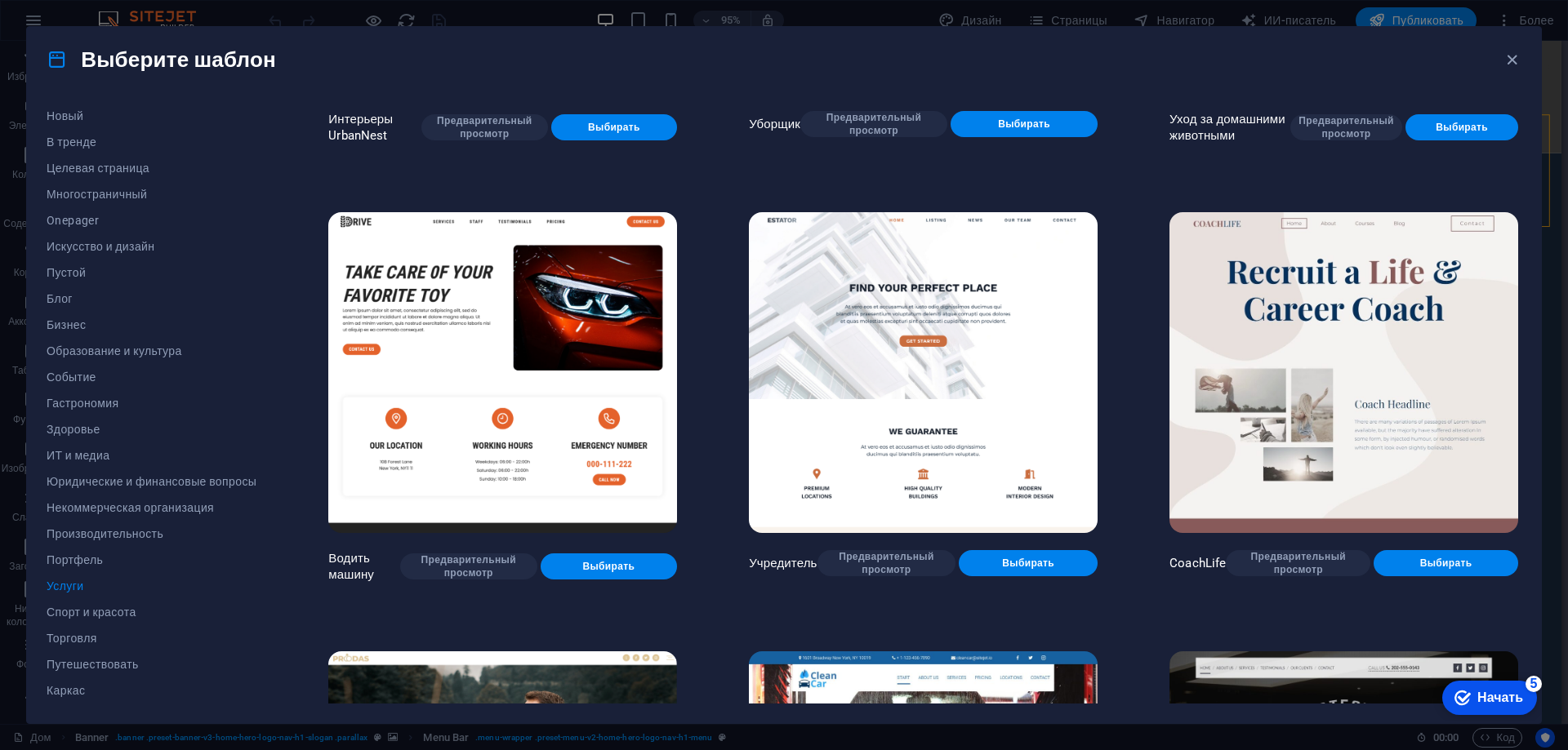
scroll to position [898, 0]
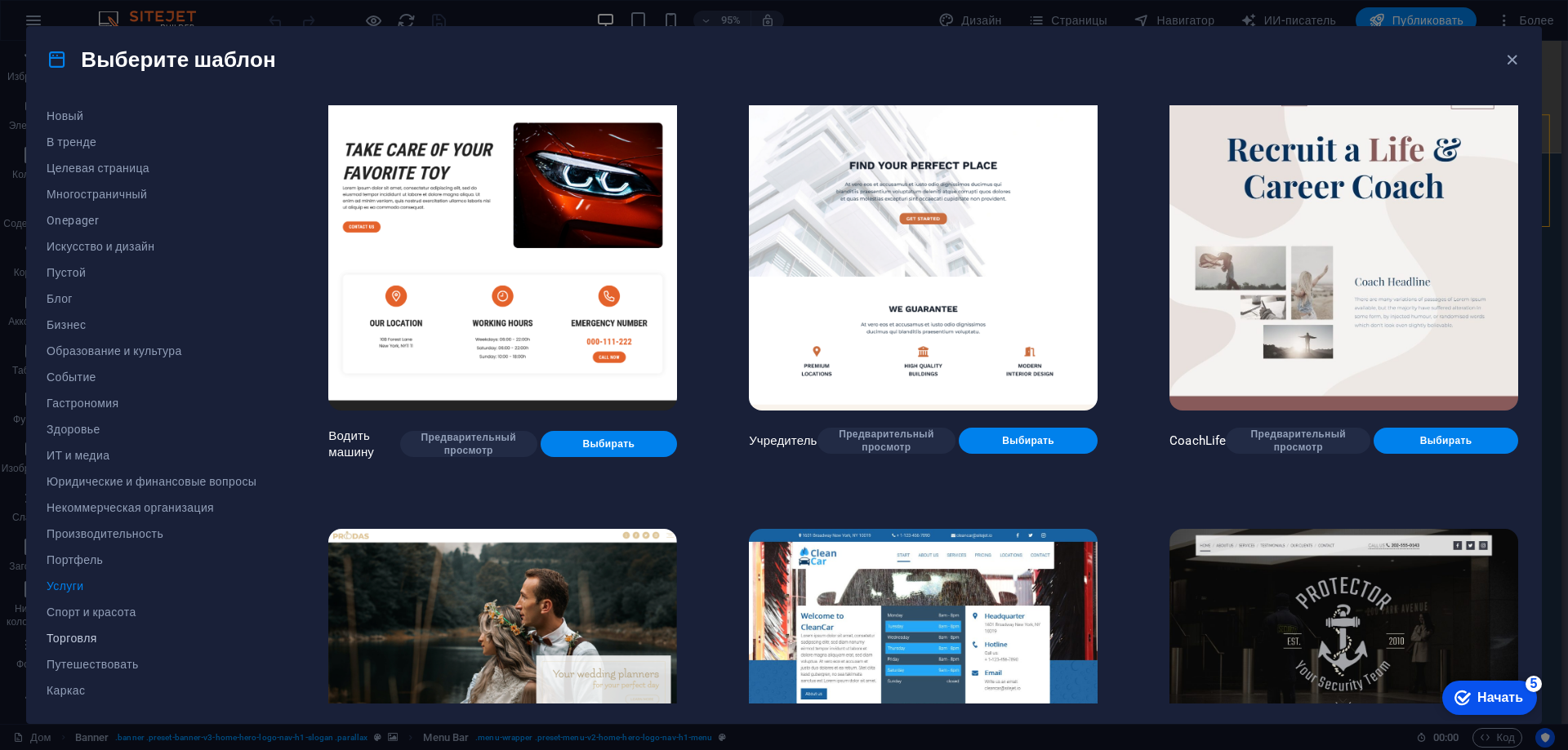
click at [100, 634] on span "Торговля" at bounding box center [151, 638] width 210 height 13
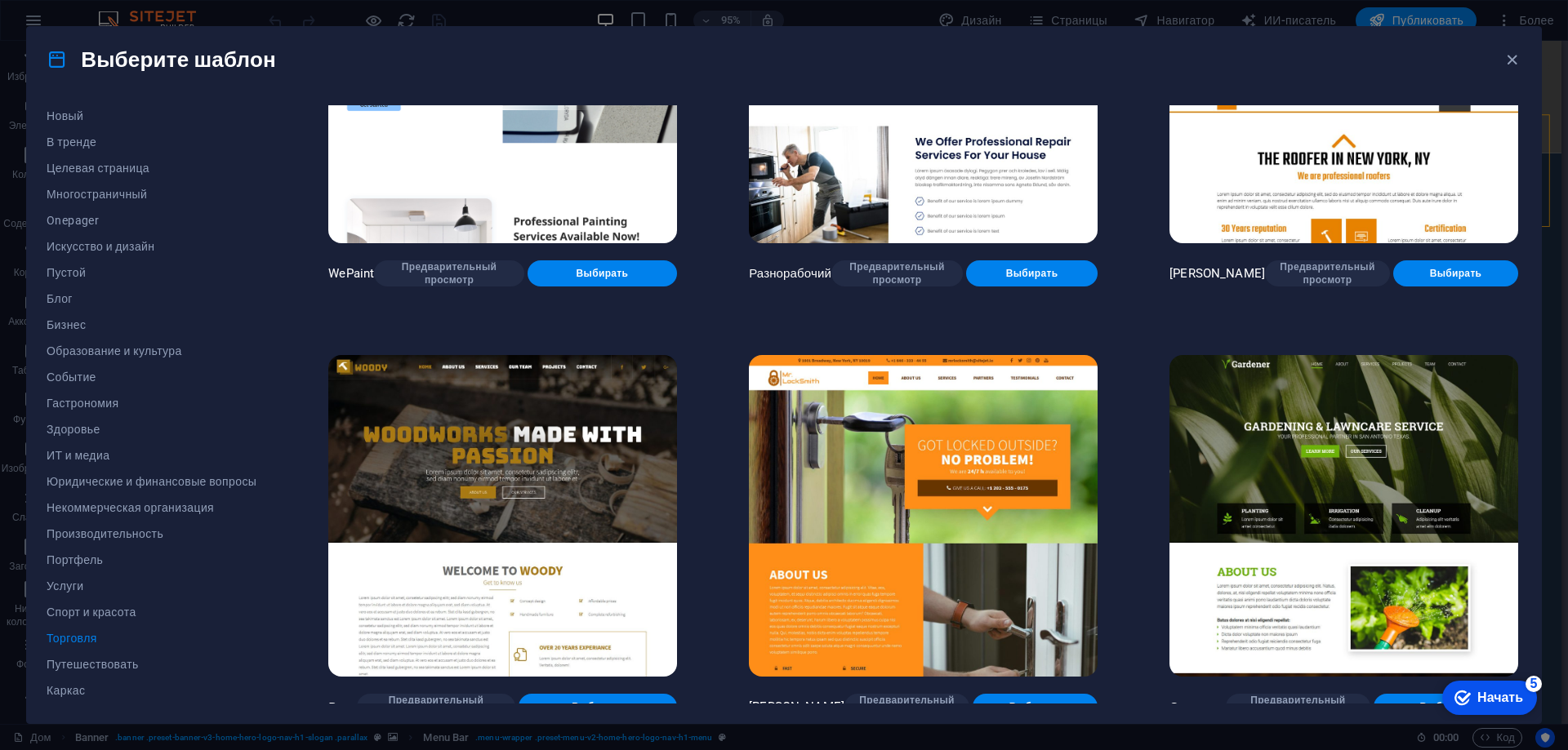
scroll to position [327, 0]
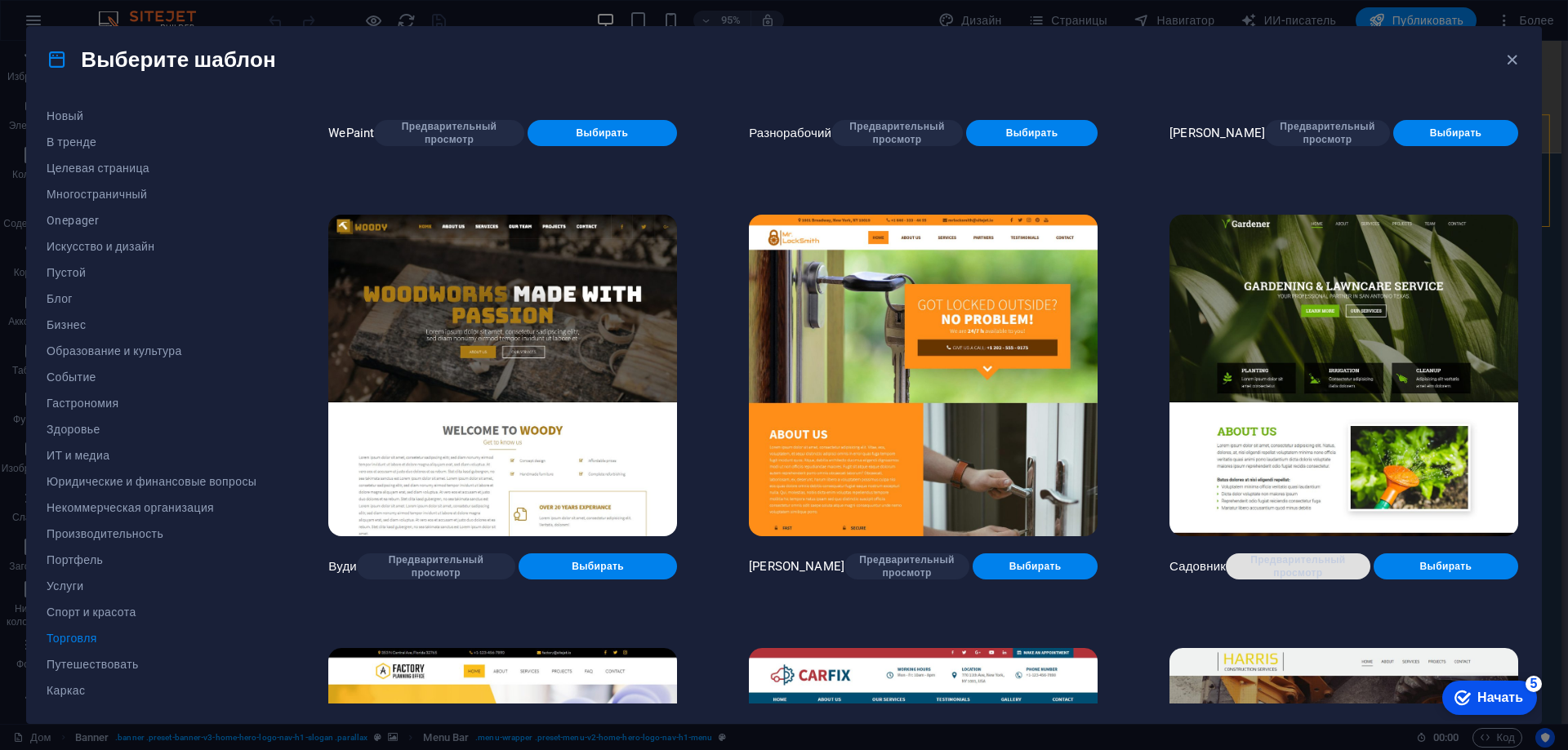
click at [1325, 576] on font "Предварительный просмотр" at bounding box center [1298, 566] width 118 height 27
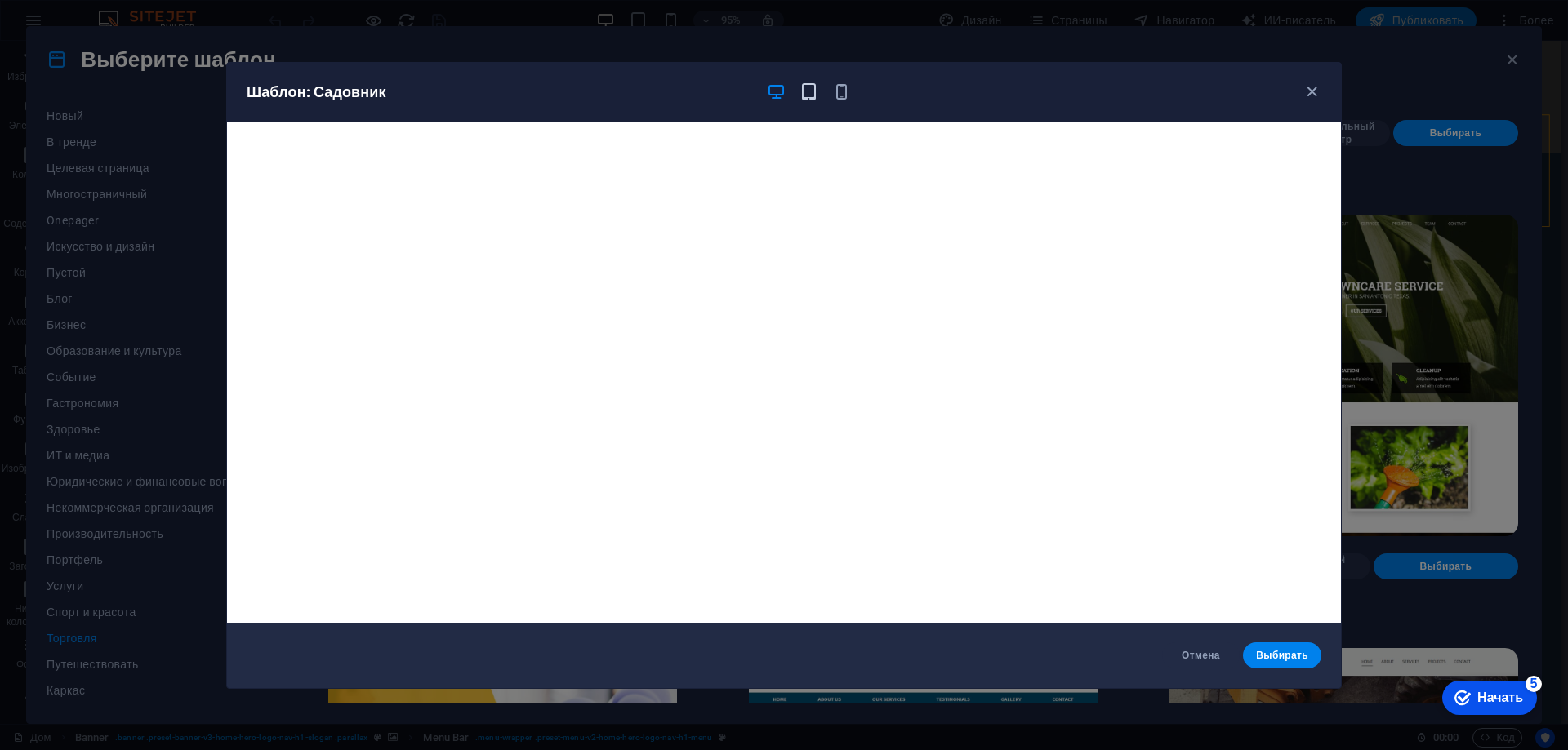
click at [807, 99] on icon "button" at bounding box center [808, 92] width 19 height 19
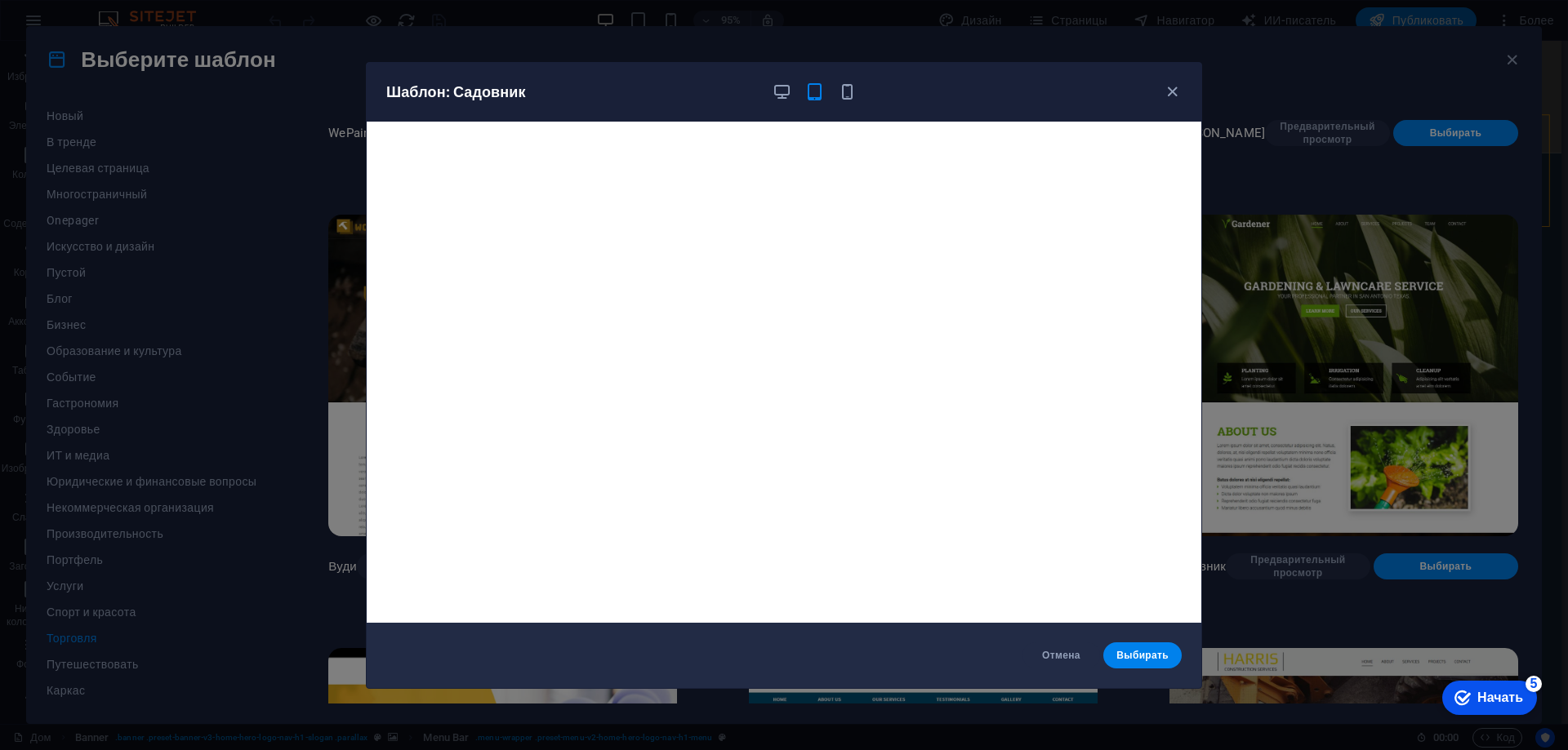
click at [796, 92] on div at bounding box center [814, 92] width 85 height 20
click at [785, 92] on icon "button" at bounding box center [782, 92] width 19 height 19
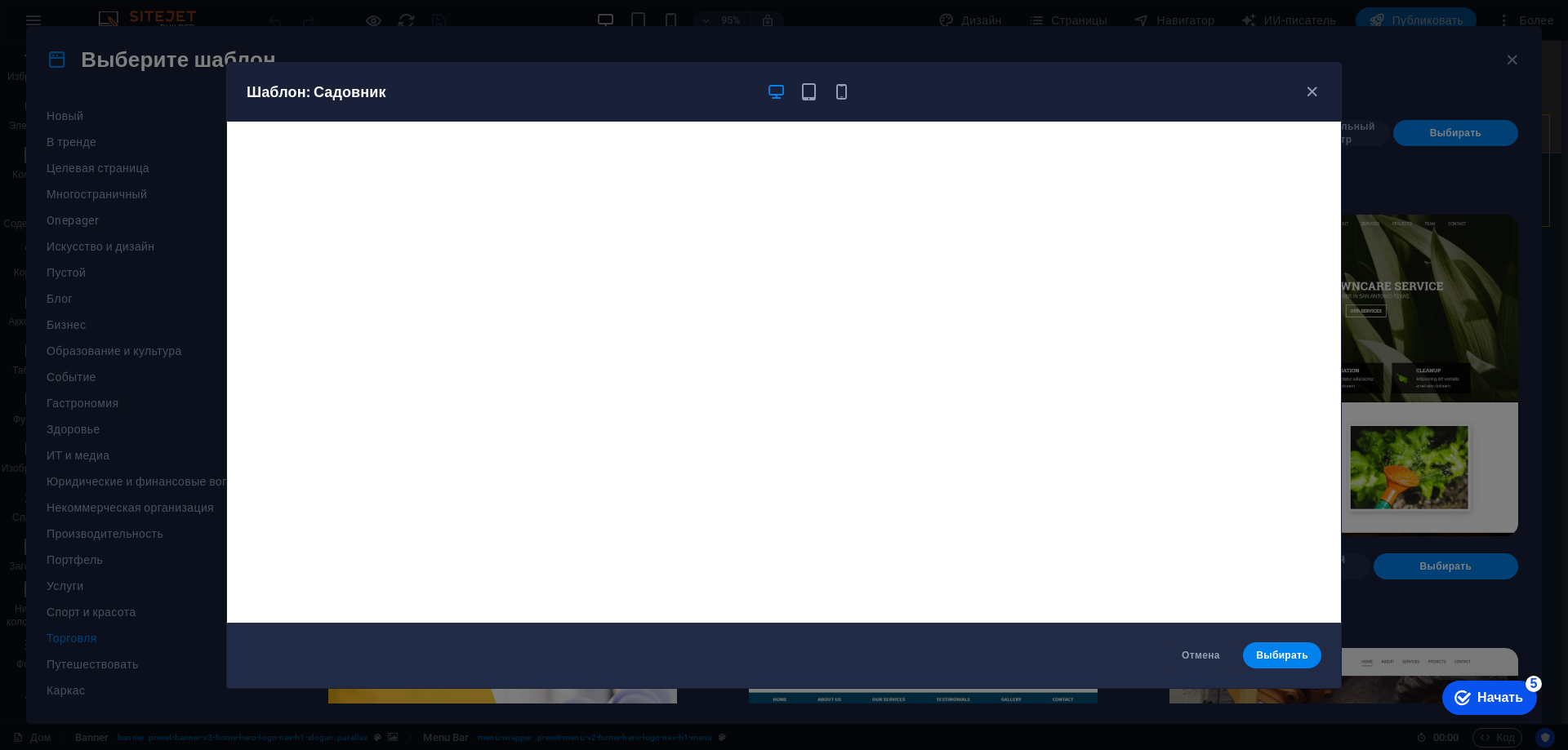
scroll to position [4, 0]
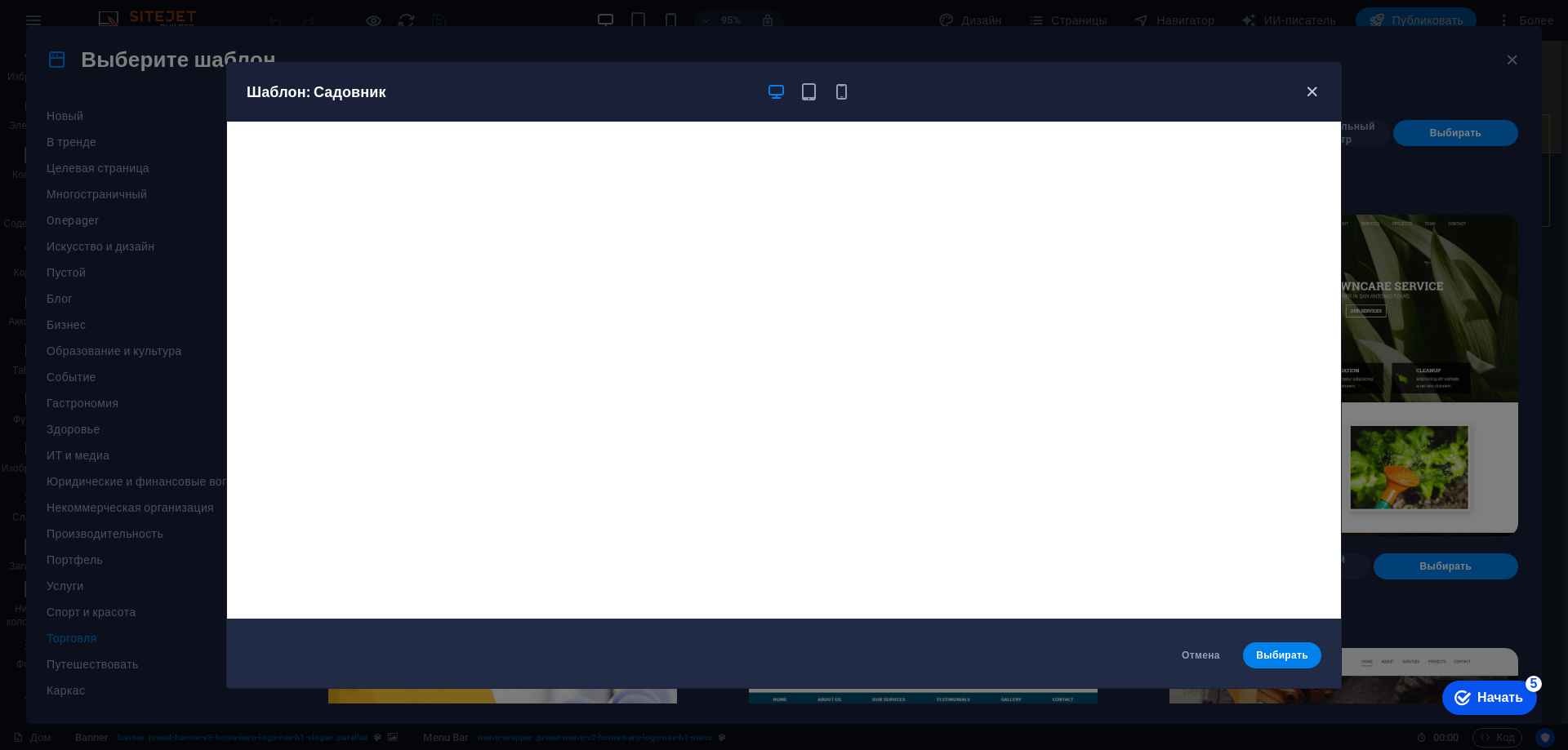
click at [1320, 94] on icon "button" at bounding box center [1311, 92] width 19 height 19
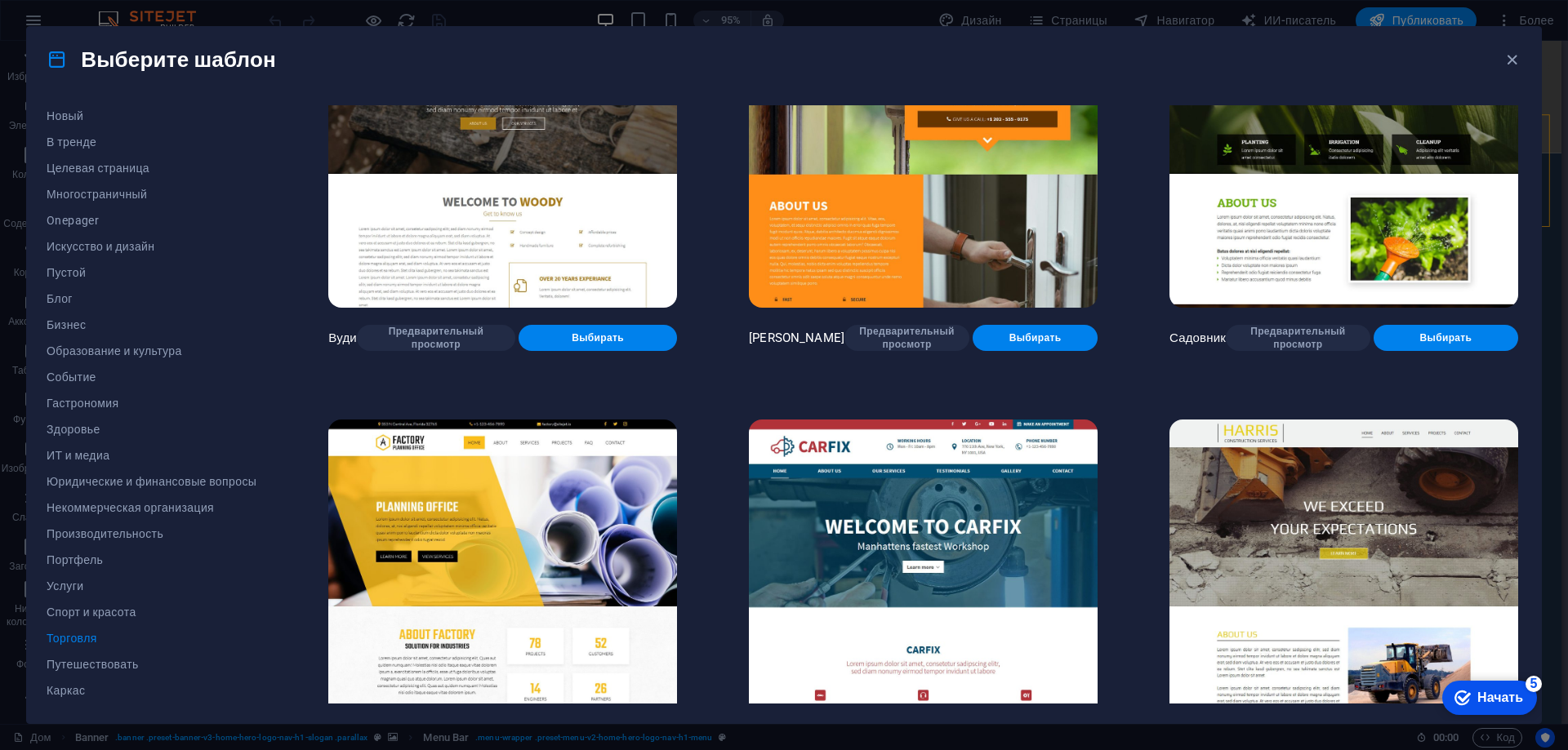
scroll to position [637, 0]
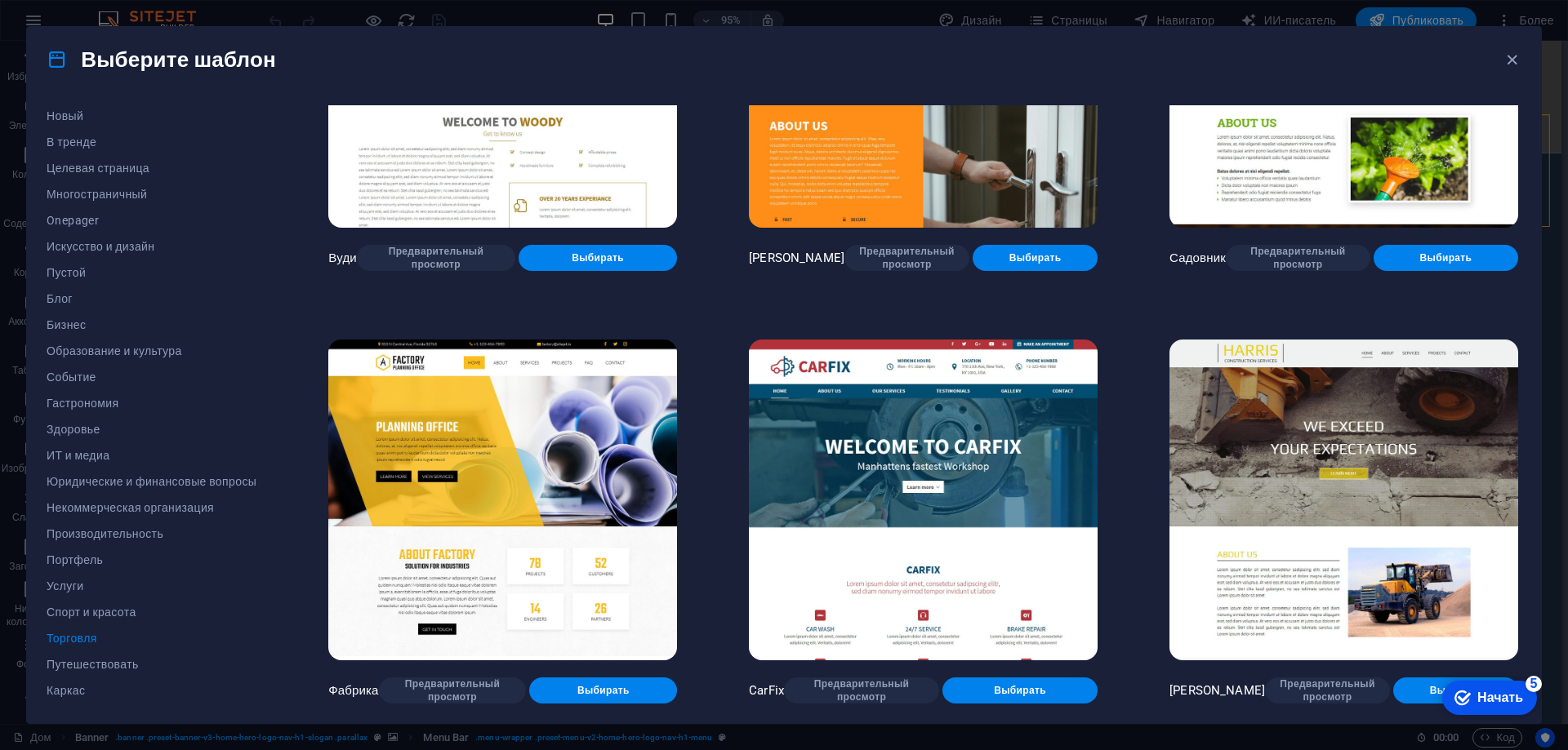
click at [515, 474] on img at bounding box center [503, 499] width 349 height 321
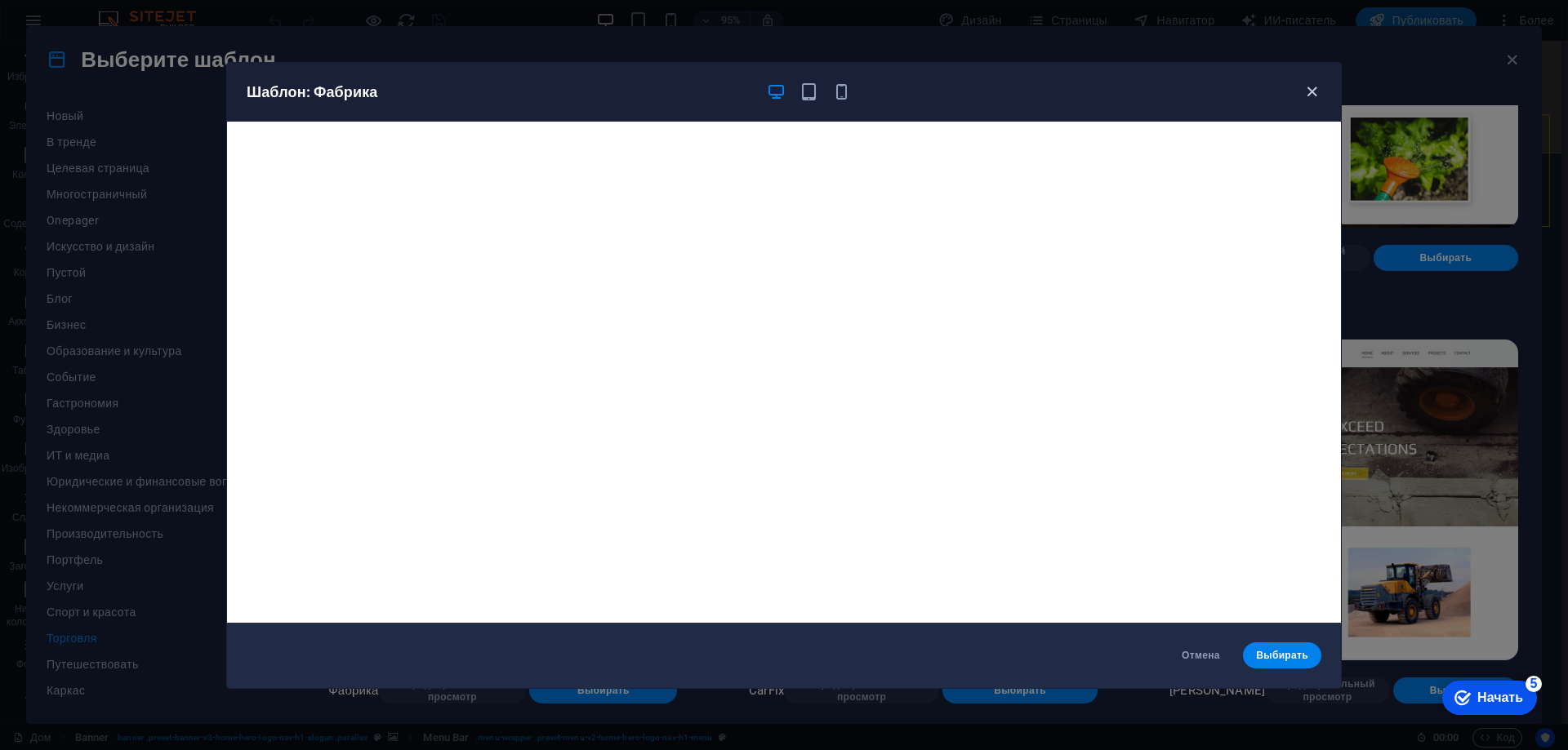
click at [1310, 90] on icon "button" at bounding box center [1311, 92] width 19 height 19
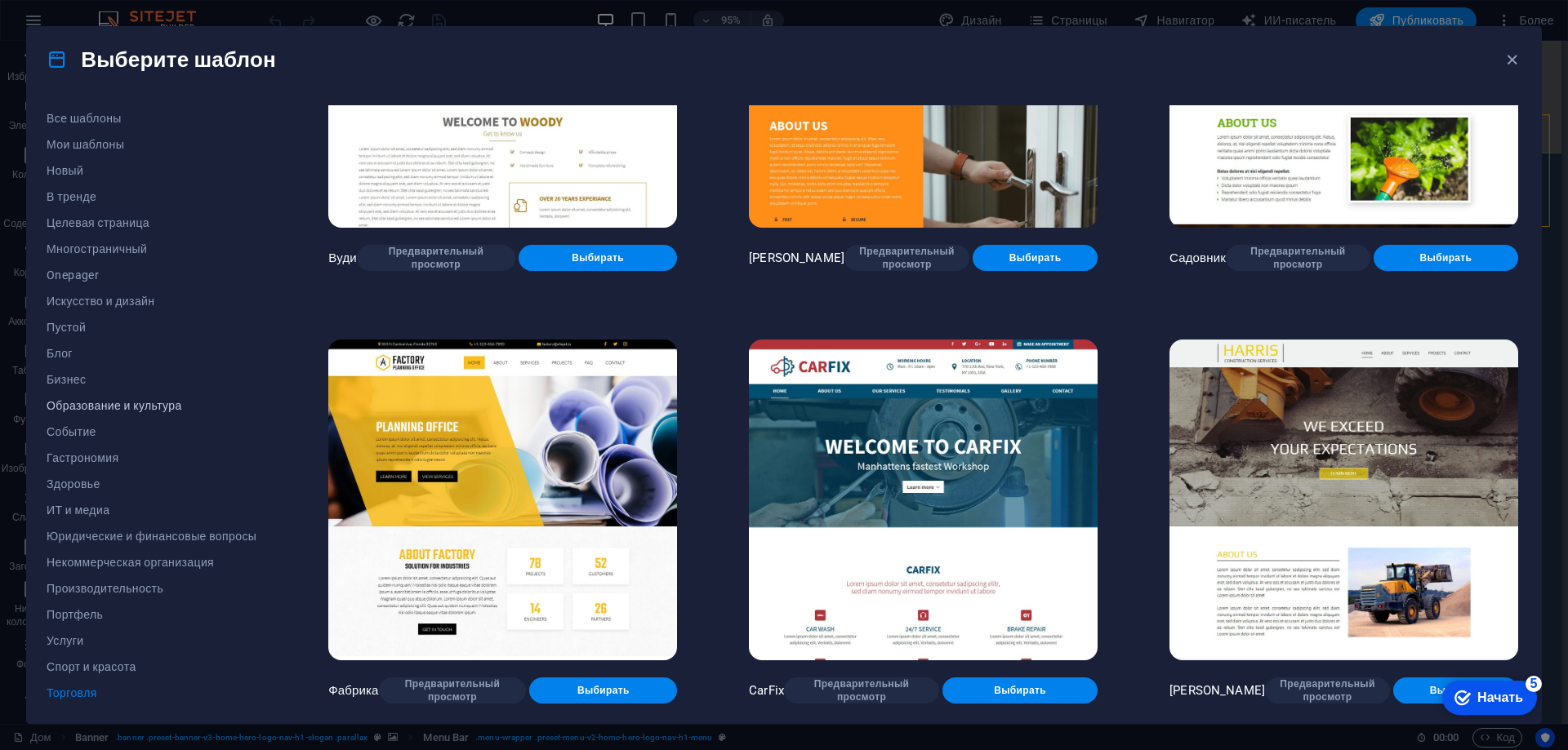
scroll to position [55, 0]
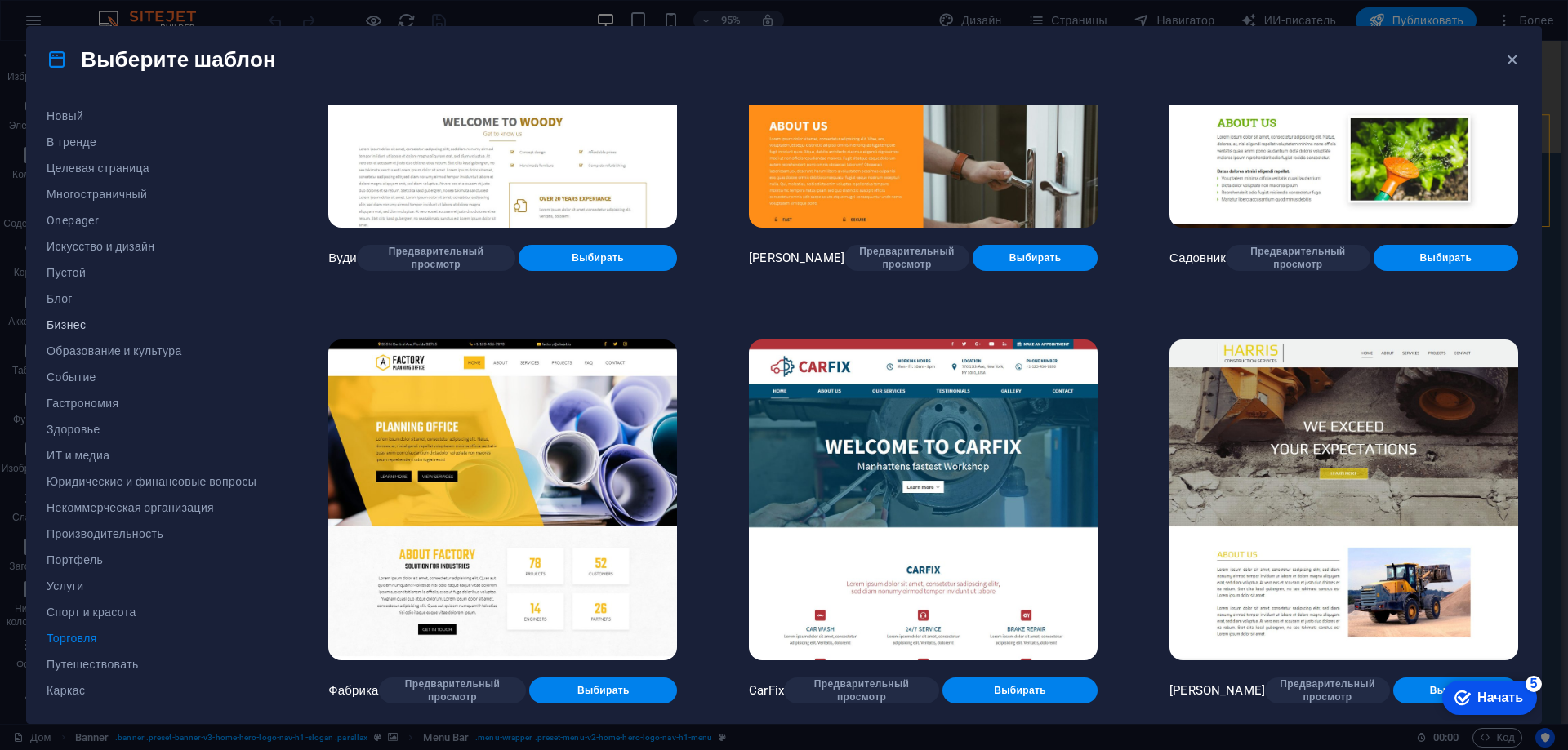
click at [92, 325] on span "Бизнес" at bounding box center [151, 324] width 210 height 13
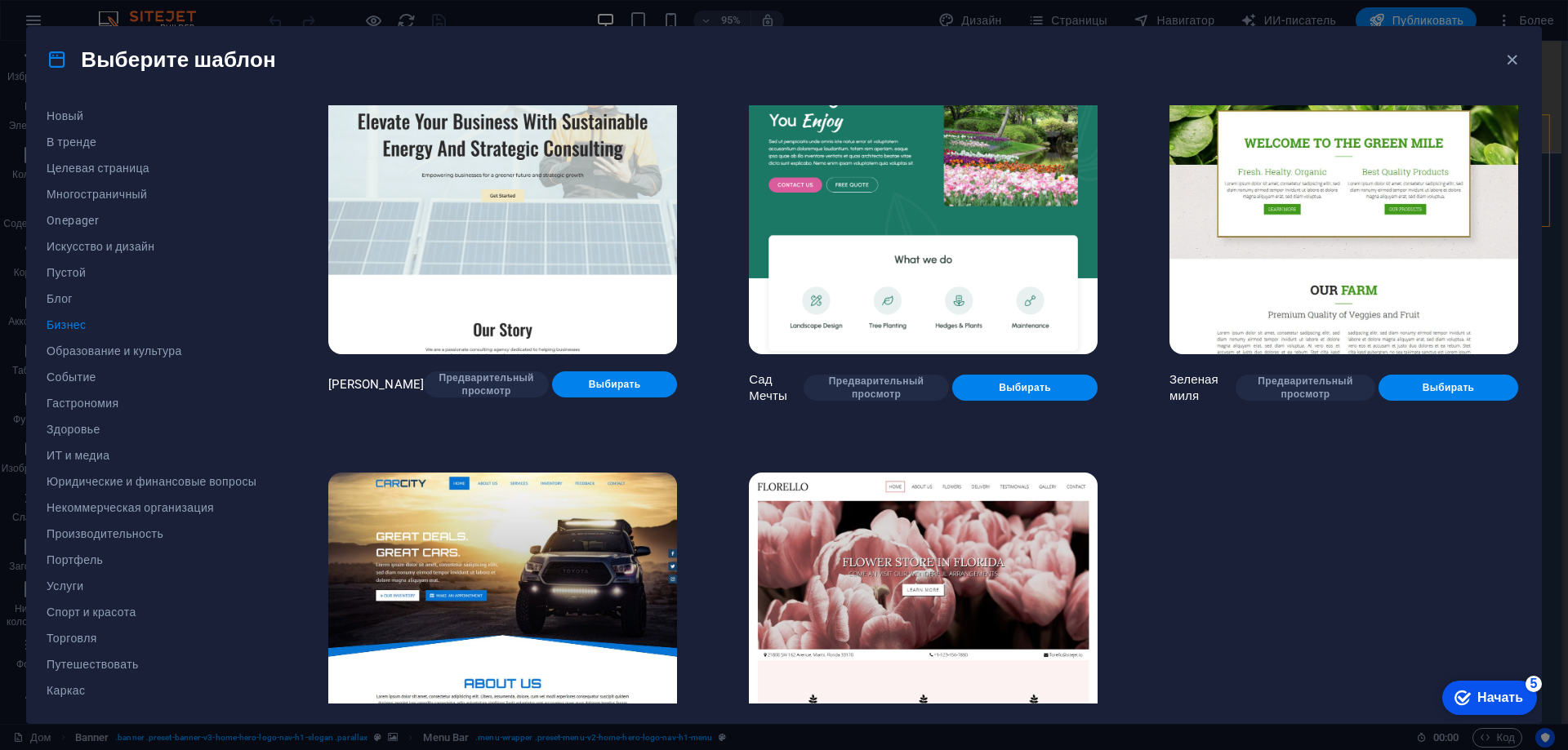
scroll to position [0, 0]
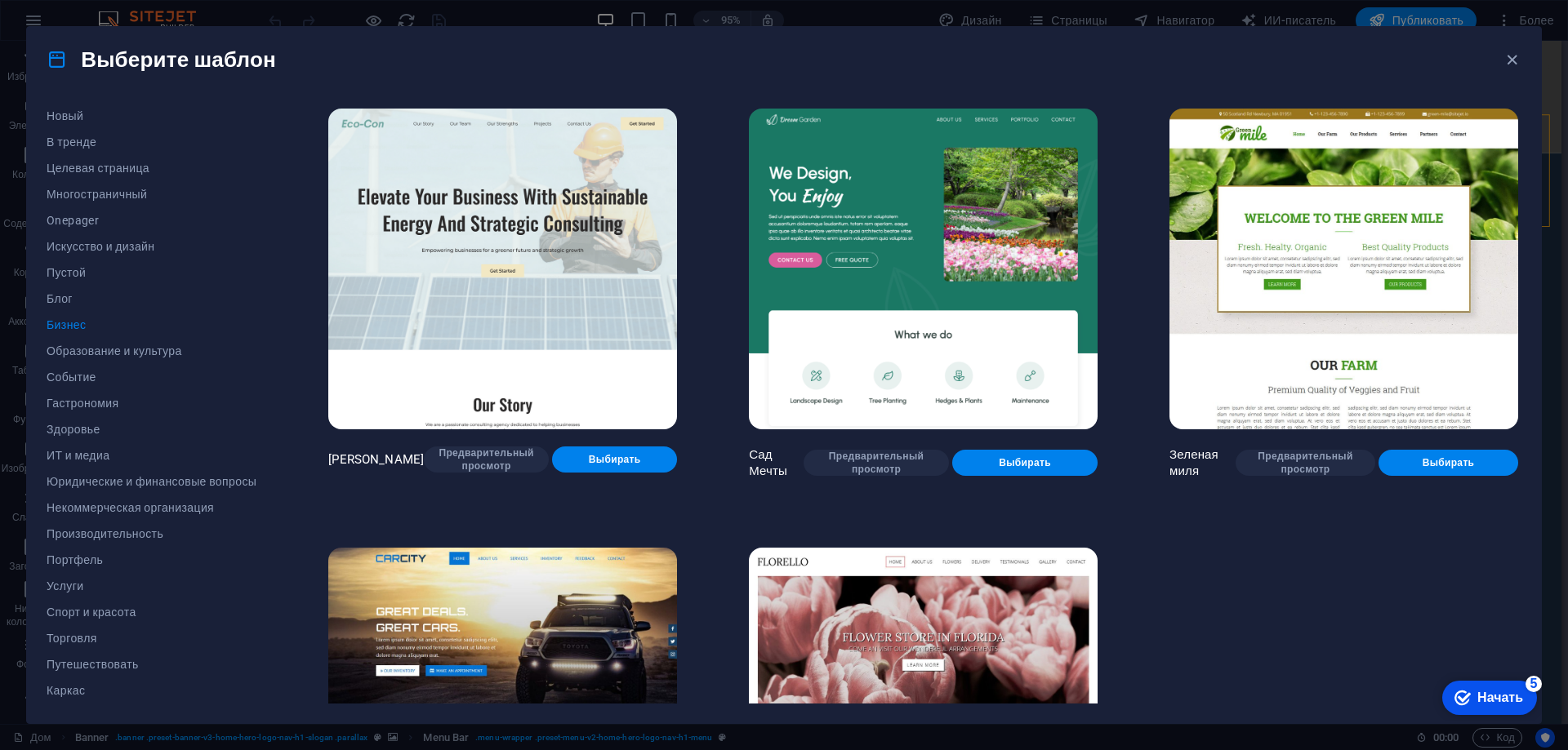
click at [959, 349] on img at bounding box center [923, 269] width 349 height 321
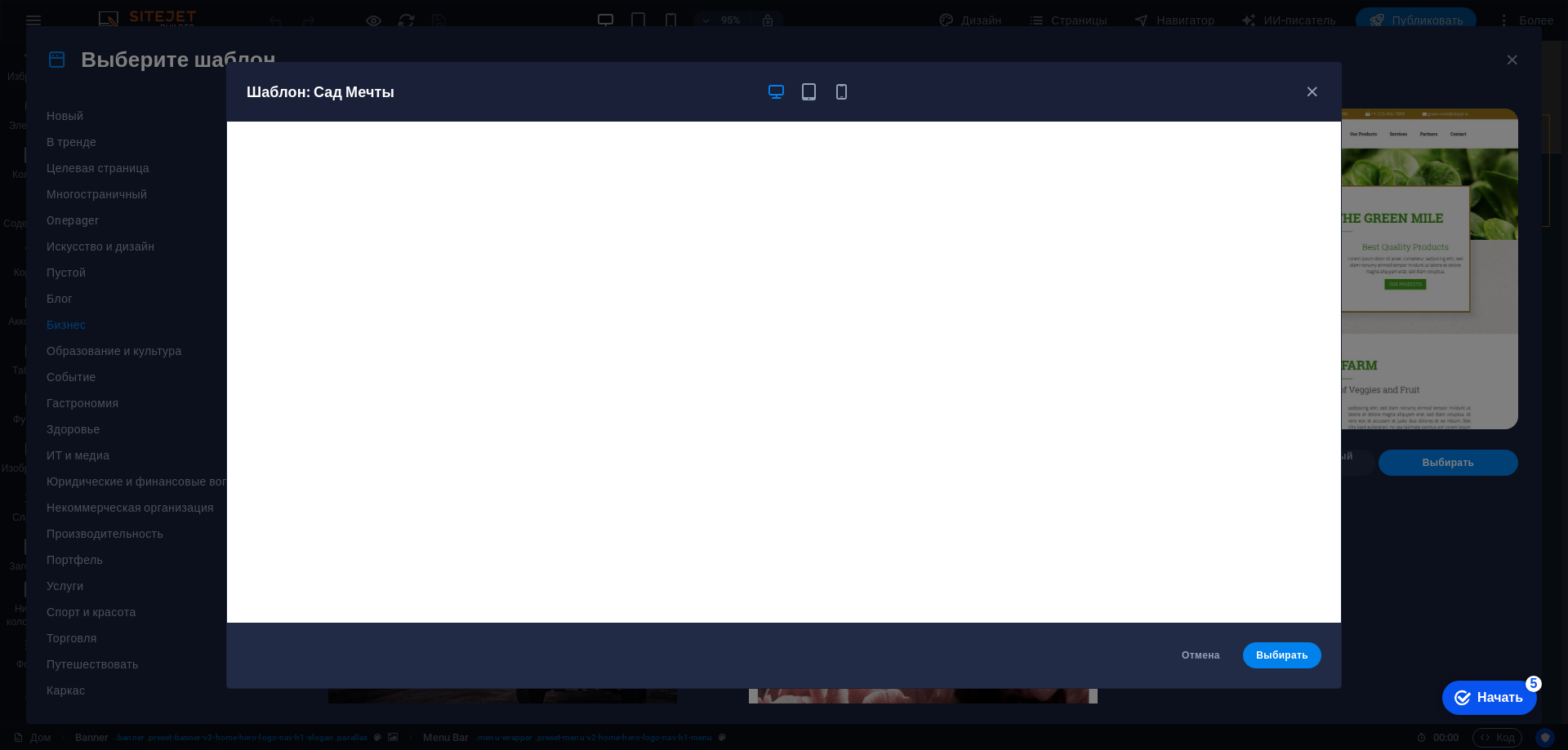
click at [1293, 98] on div "Шаблон: Сад Мечты" at bounding box center [773, 92] width 1055 height 20
click at [1307, 95] on icon "button" at bounding box center [1311, 92] width 19 height 19
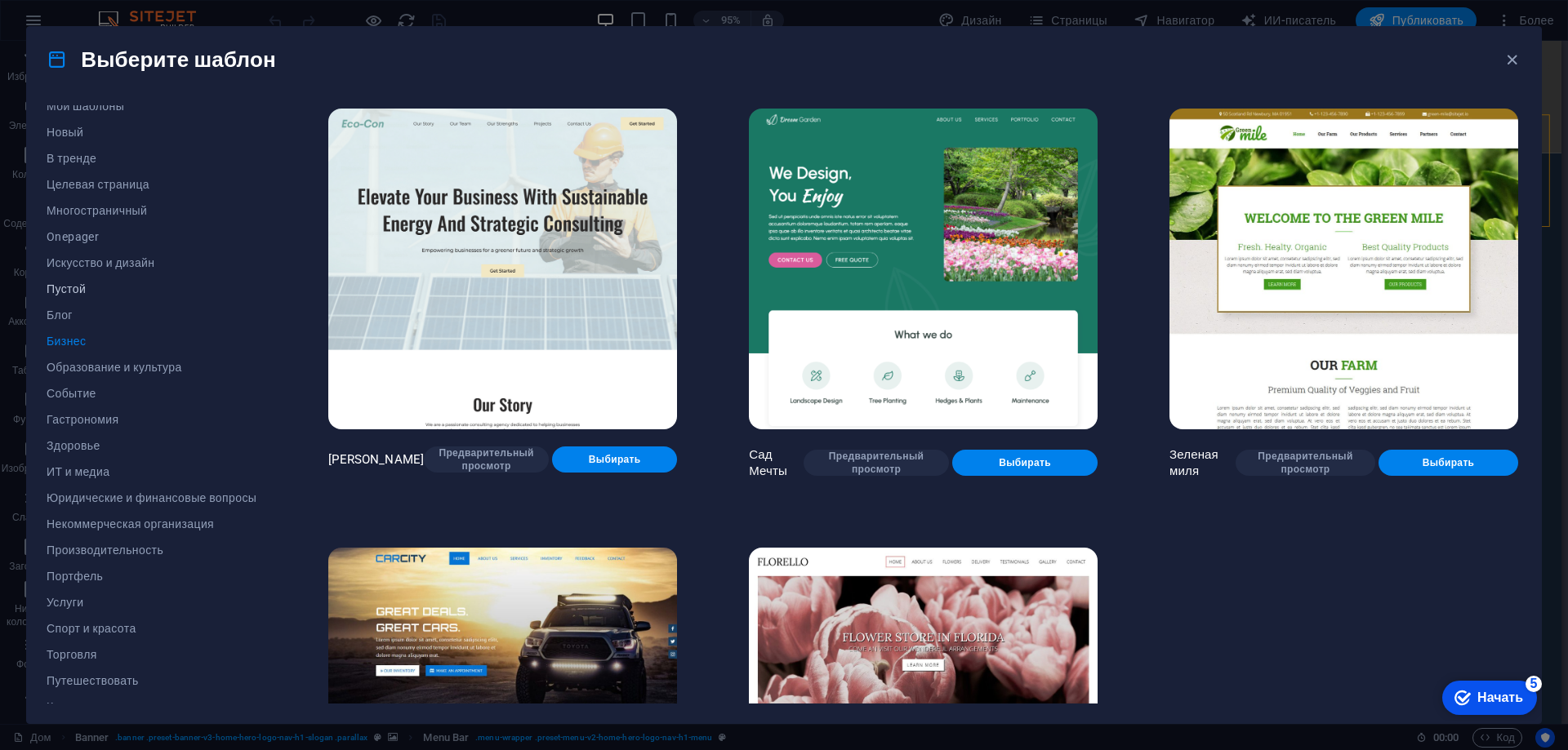
scroll to position [55, 0]
click at [64, 632] on font "Торговля" at bounding box center [71, 638] width 50 height 13
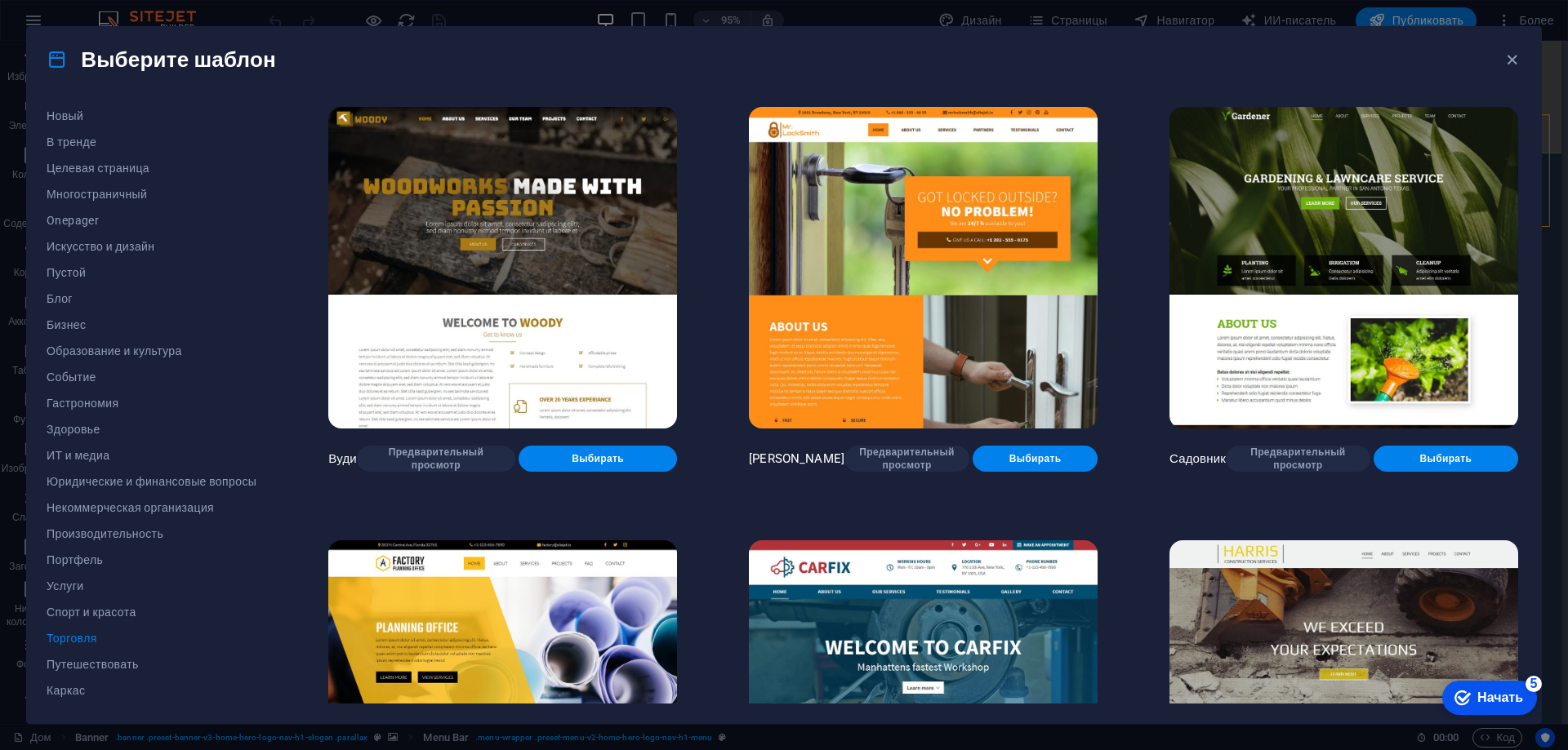
scroll to position [637, 0]
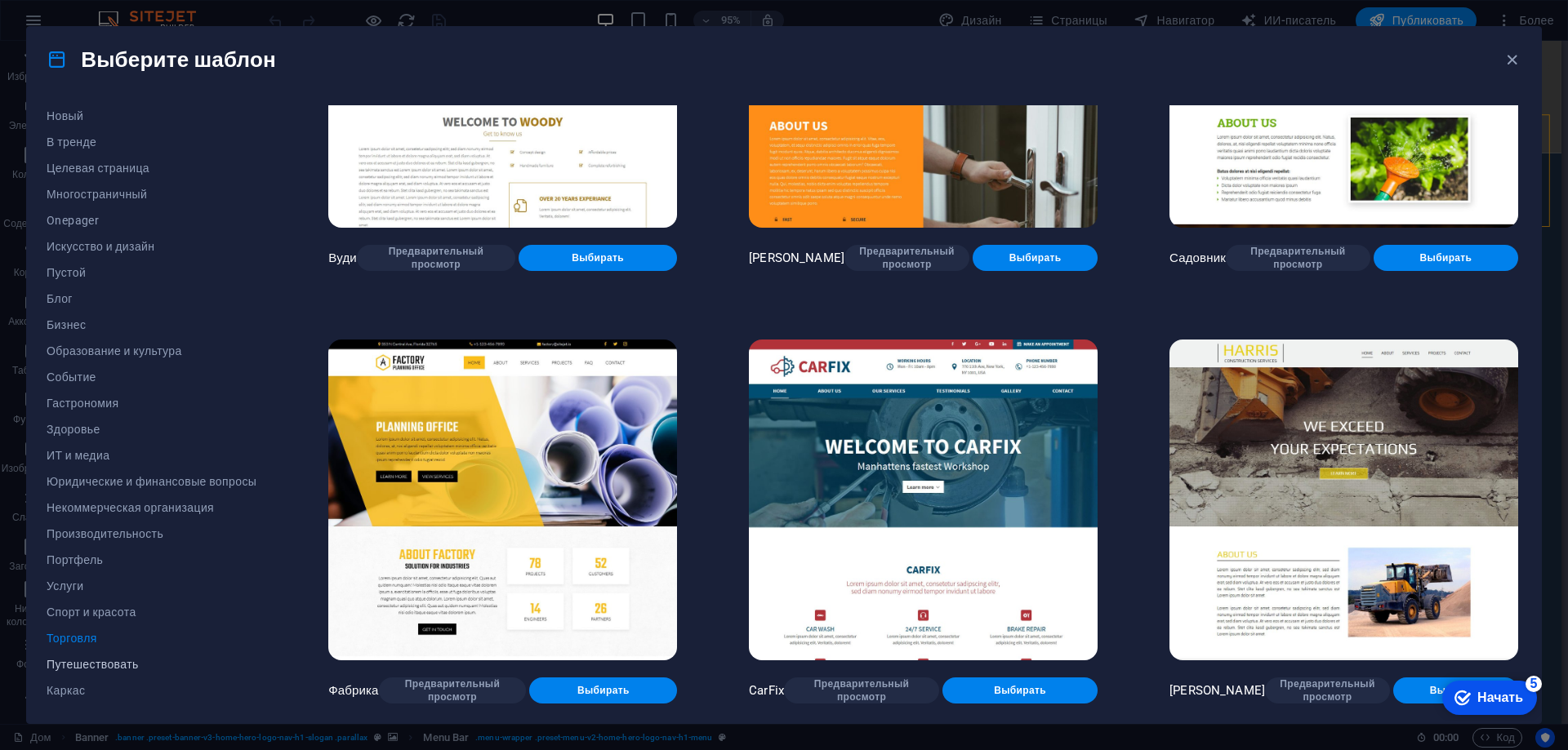
click at [95, 660] on font "Путешествовать" at bounding box center [92, 664] width 92 height 13
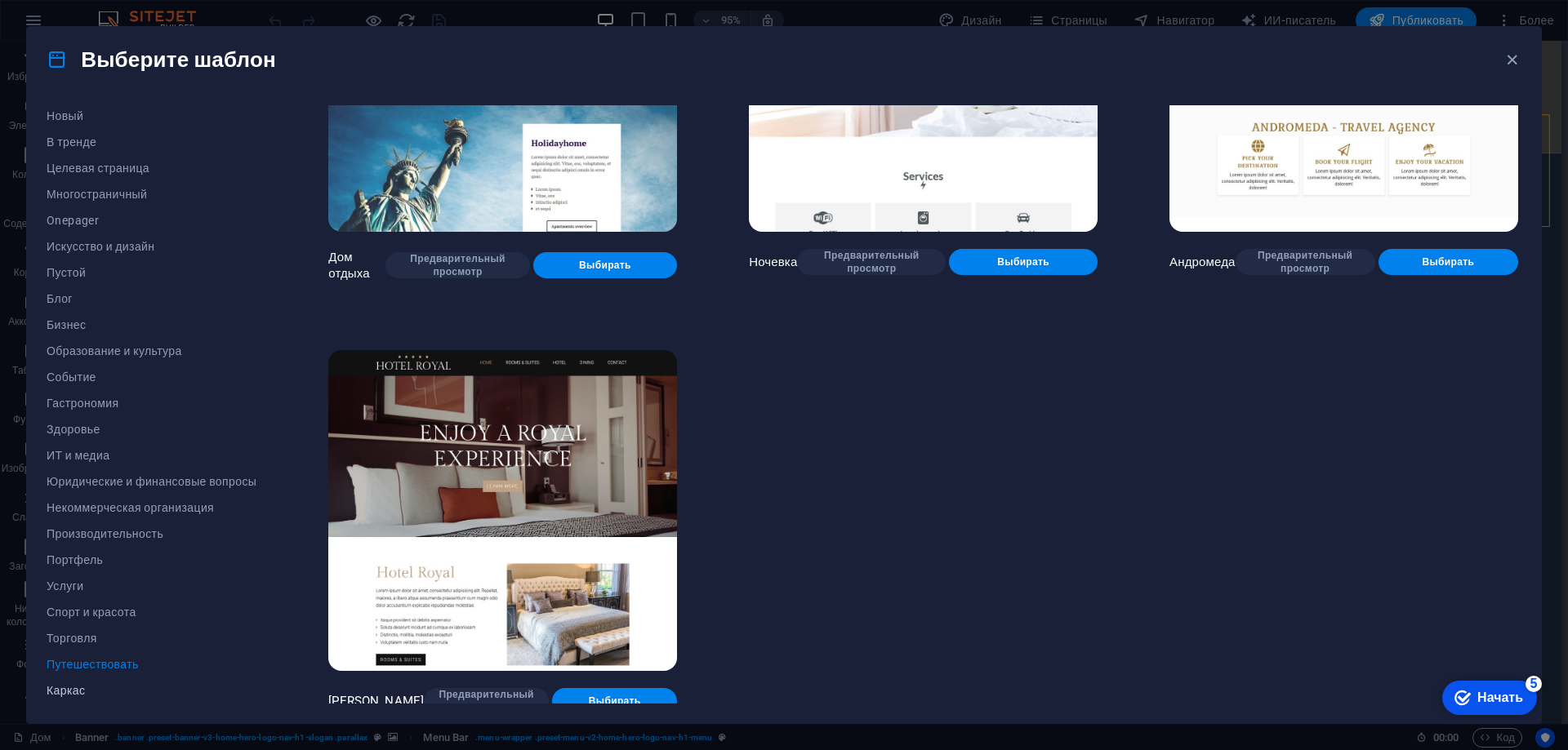
click at [80, 688] on font "Каркас" at bounding box center [65, 690] width 38 height 13
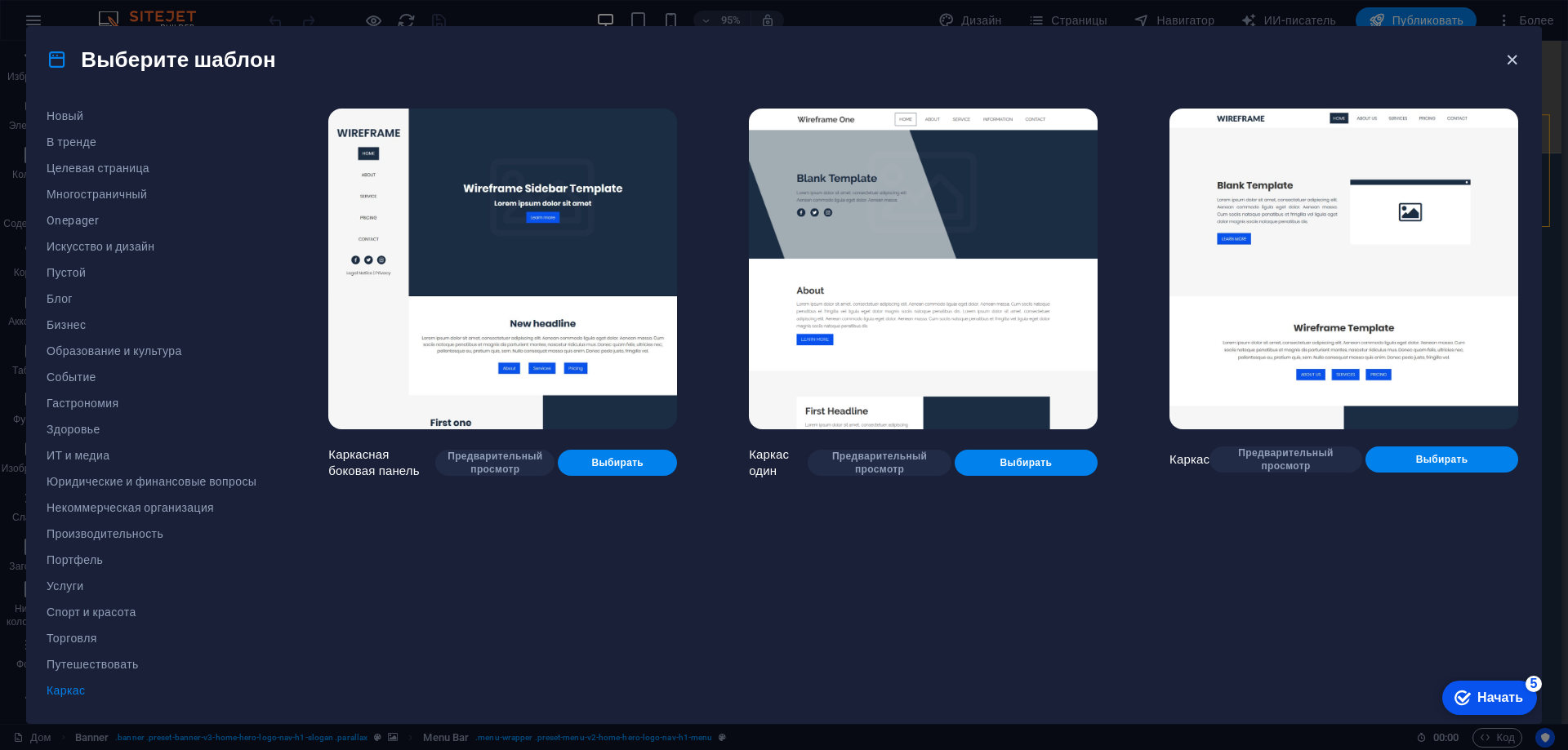
click at [1511, 59] on icon "button" at bounding box center [1512, 60] width 19 height 19
